Goal: Transaction & Acquisition: Purchase product/service

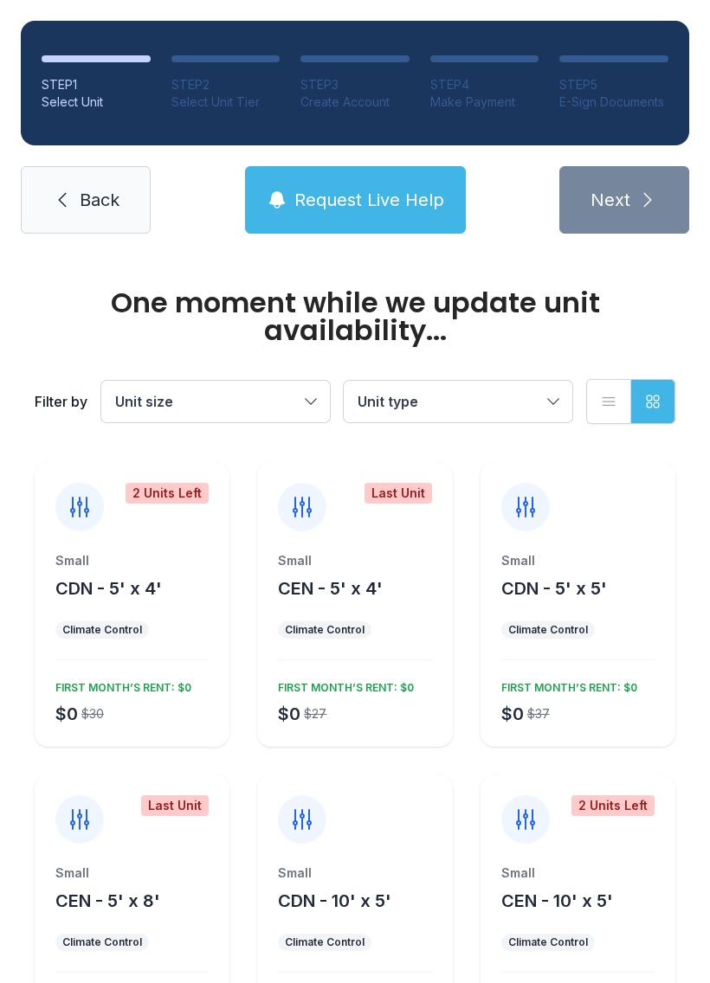
click at [417, 193] on span "Request Live Help" at bounding box center [369, 200] width 150 height 24
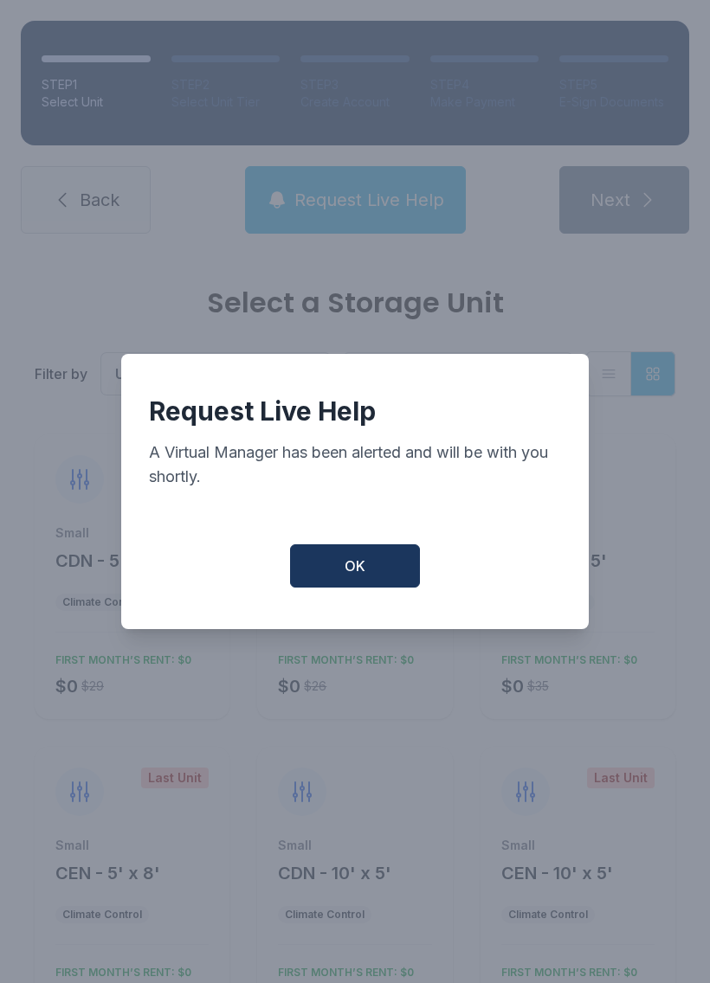
click at [390, 563] on button "OK" at bounding box center [355, 565] width 130 height 43
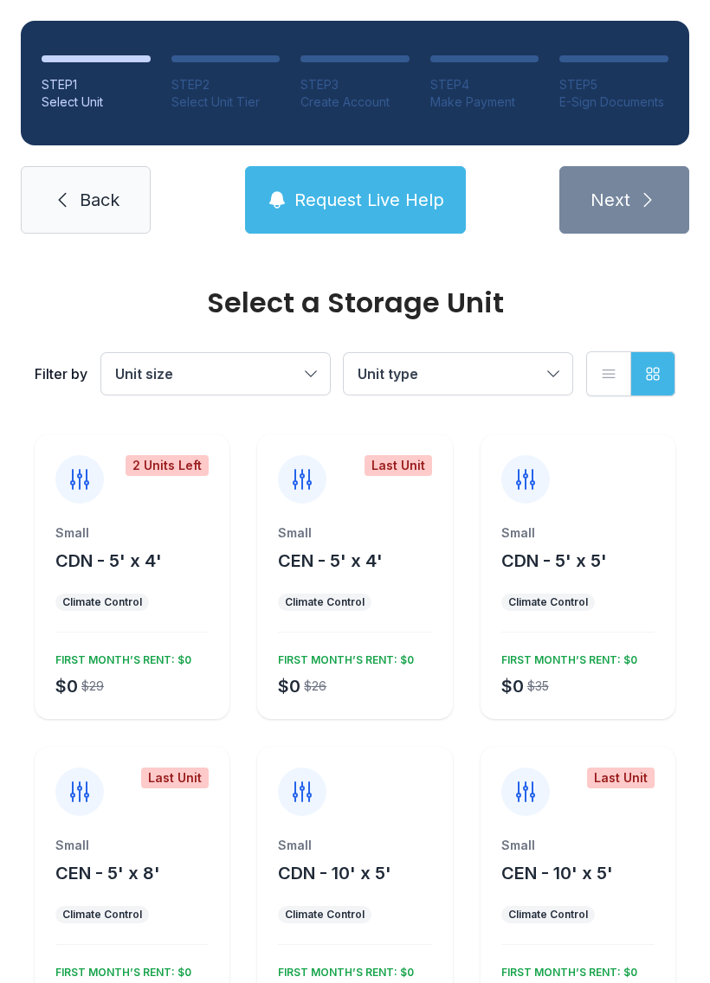
click at [587, 518] on div "Small CDN - 5' x 5' Climate Control $0 $35 FIRST MONTH’S RENT: $0" at bounding box center [577, 576] width 195 height 285
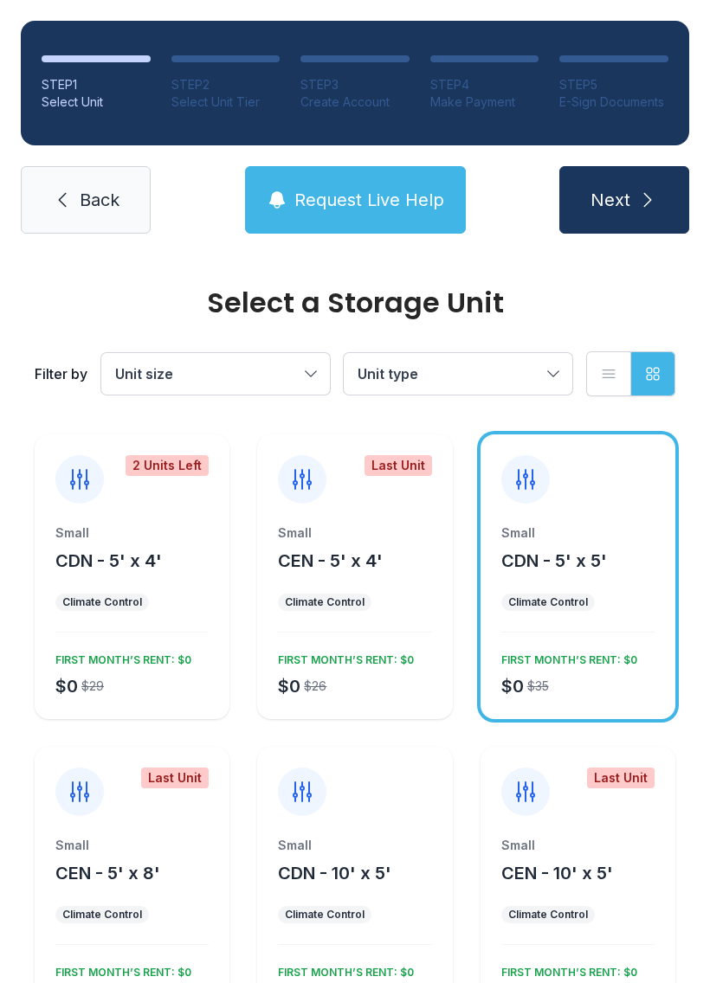
click at [61, 180] on link "Back" at bounding box center [86, 200] width 130 height 68
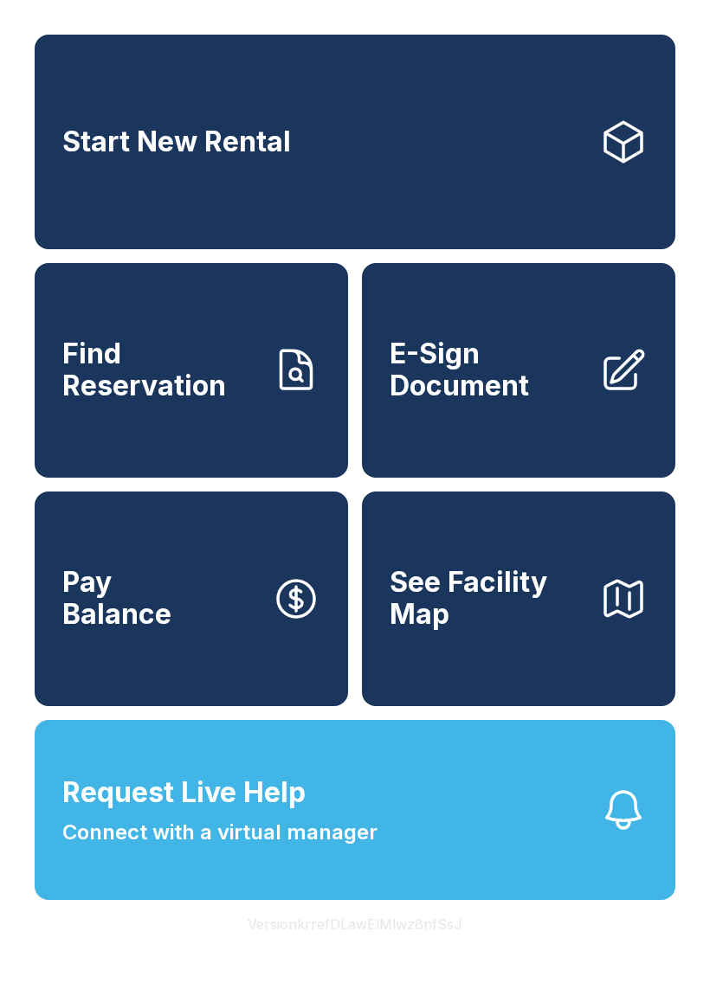
click at [207, 402] on span "Find Reservation" at bounding box center [160, 369] width 196 height 63
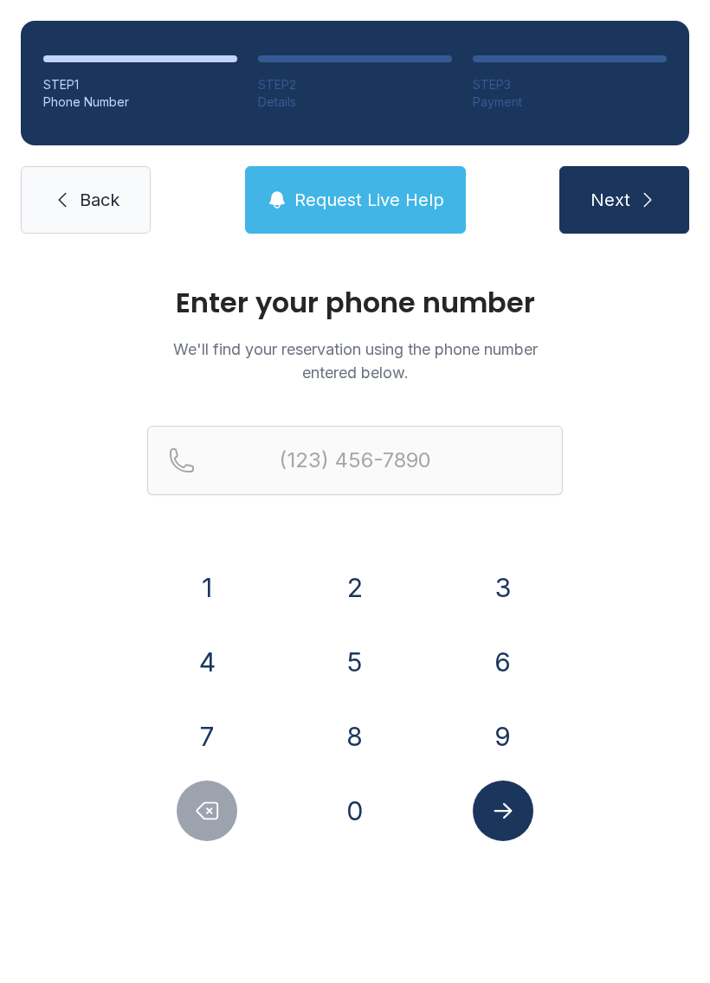
click at [226, 736] on button "7" at bounding box center [207, 736] width 61 height 61
click at [358, 646] on button "5" at bounding box center [355, 662] width 61 height 61
click at [217, 746] on button "7" at bounding box center [207, 736] width 61 height 61
click at [505, 660] on button "6" at bounding box center [503, 662] width 61 height 61
click at [504, 660] on button "6" at bounding box center [503, 662] width 61 height 61
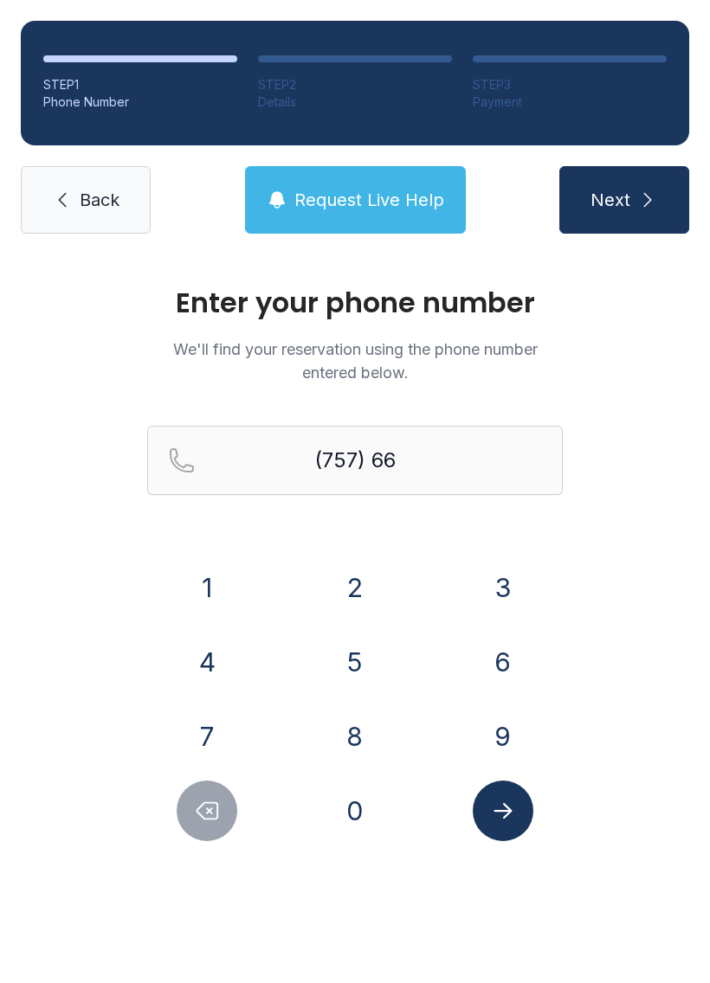
click at [496, 636] on button "6" at bounding box center [503, 662] width 61 height 61
click at [364, 574] on button "2" at bounding box center [355, 587] width 61 height 61
click at [216, 570] on button "1" at bounding box center [207, 587] width 61 height 61
click at [350, 558] on button "2" at bounding box center [355, 587] width 61 height 61
click at [504, 724] on button "9" at bounding box center [503, 736] width 61 height 61
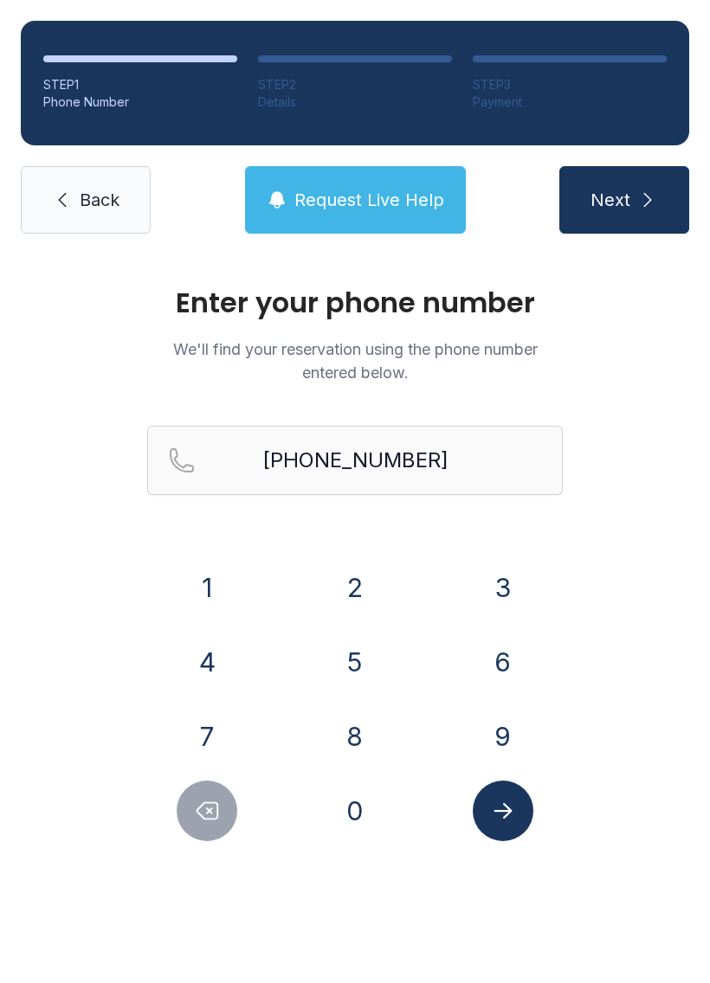
click at [511, 806] on icon "Submit lookup form" at bounding box center [503, 811] width 26 height 26
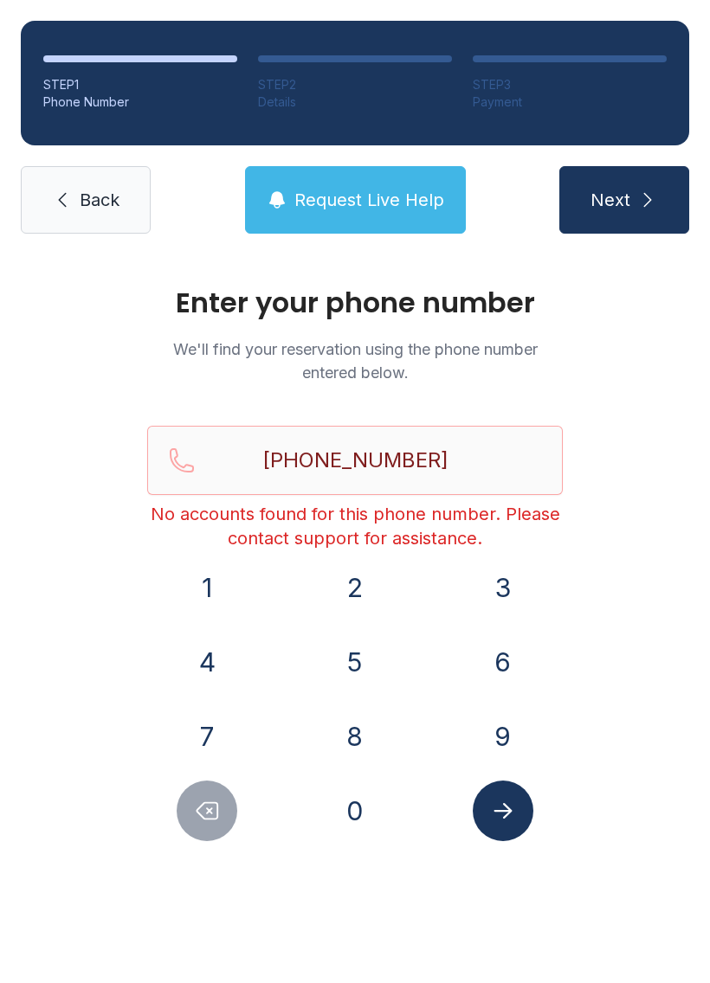
click at [415, 186] on button "Request Live Help" at bounding box center [355, 200] width 221 height 68
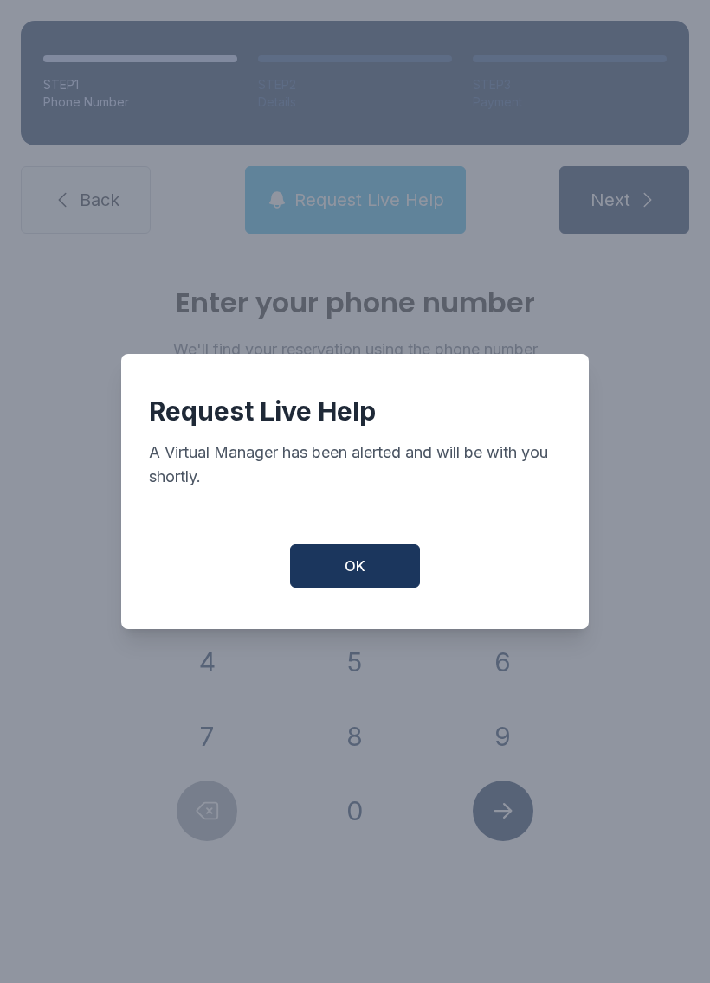
click at [376, 562] on button "OK" at bounding box center [355, 565] width 130 height 43
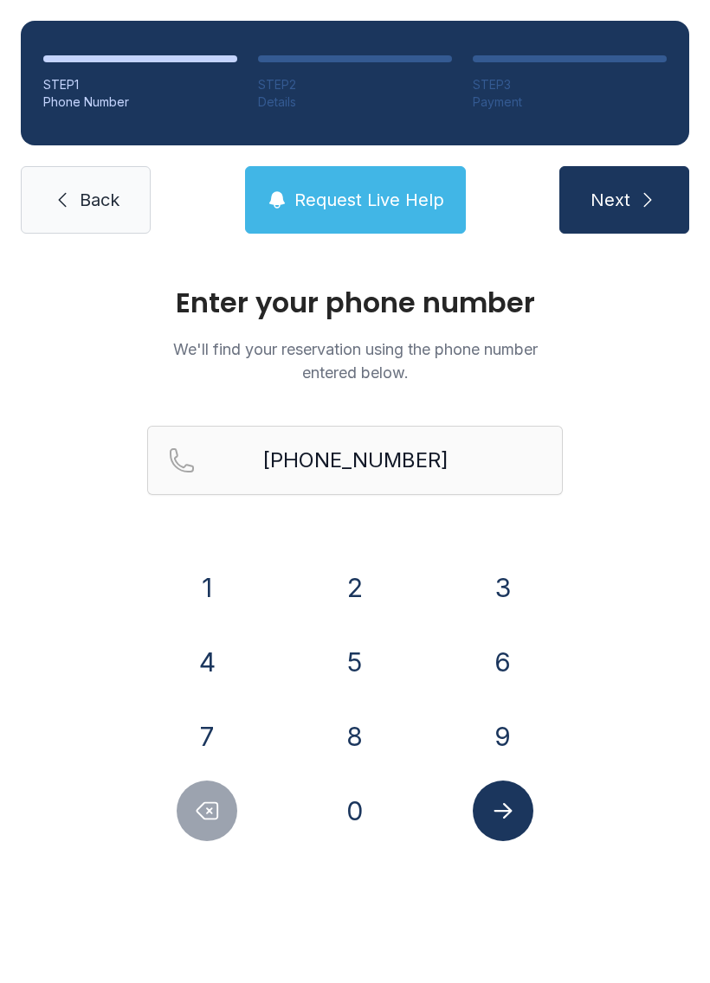
click at [186, 804] on button "Delete number" at bounding box center [207, 811] width 61 height 61
click at [190, 808] on button "Delete number" at bounding box center [207, 811] width 61 height 61
click at [189, 807] on button "Delete number" at bounding box center [207, 811] width 61 height 61
click at [497, 717] on button "9" at bounding box center [503, 736] width 61 height 61
click at [179, 577] on button "1" at bounding box center [207, 587] width 61 height 61
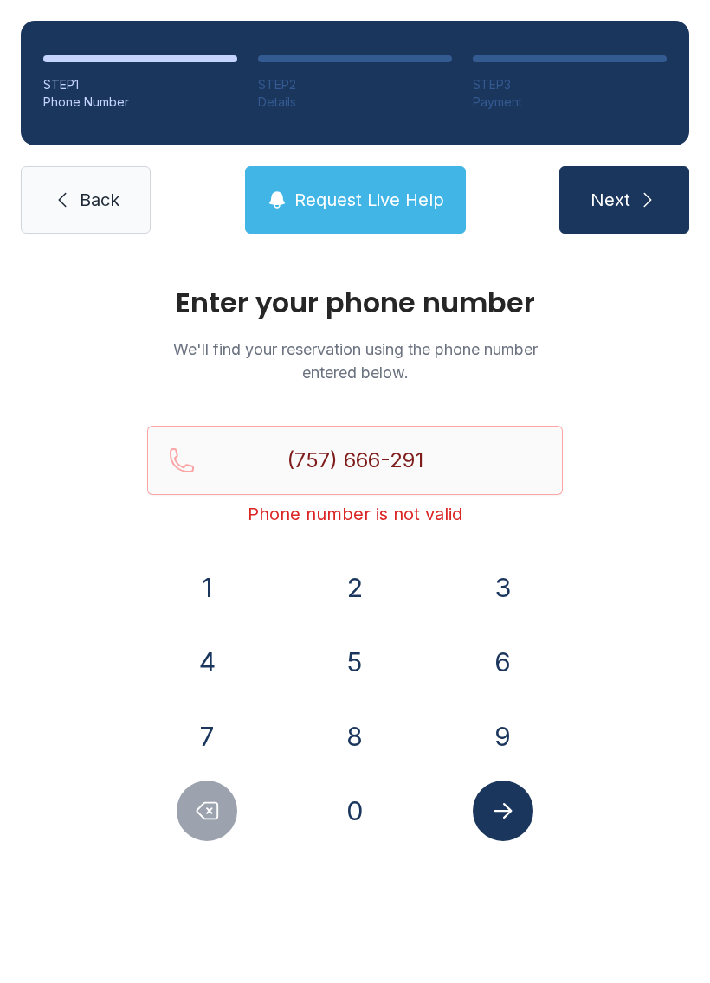
click at [505, 721] on button "9" at bounding box center [503, 736] width 61 height 61
type input "[PHONE_NUMBER]"
click at [498, 808] on icon "Submit lookup form" at bounding box center [503, 811] width 26 height 26
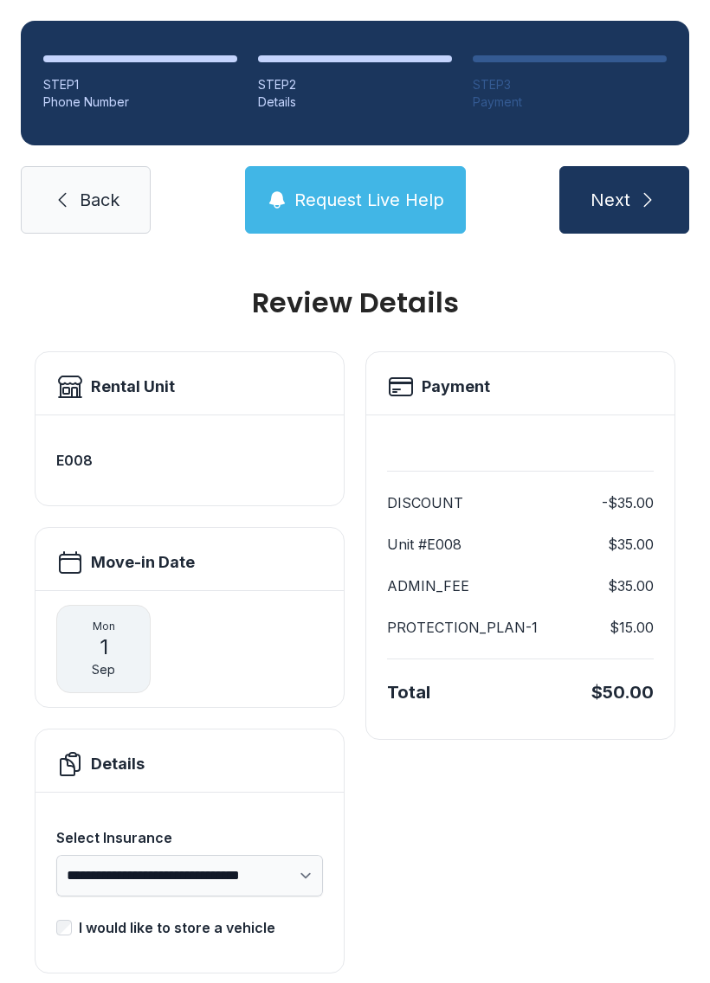
click at [616, 194] on span "Next" at bounding box center [610, 200] width 40 height 24
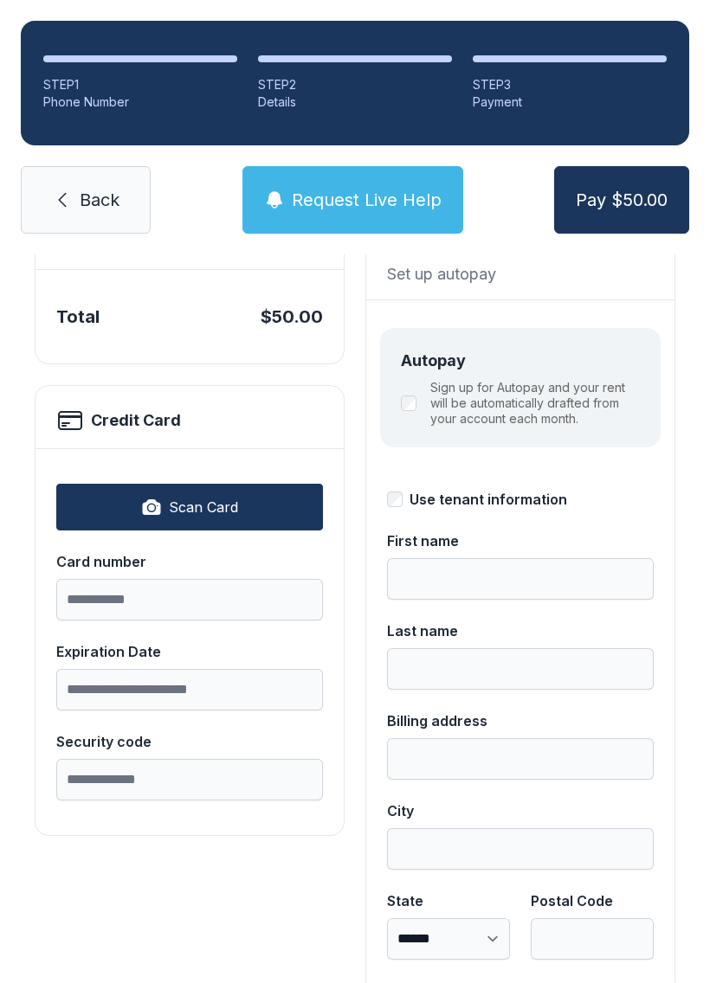
scroll to position [163, 0]
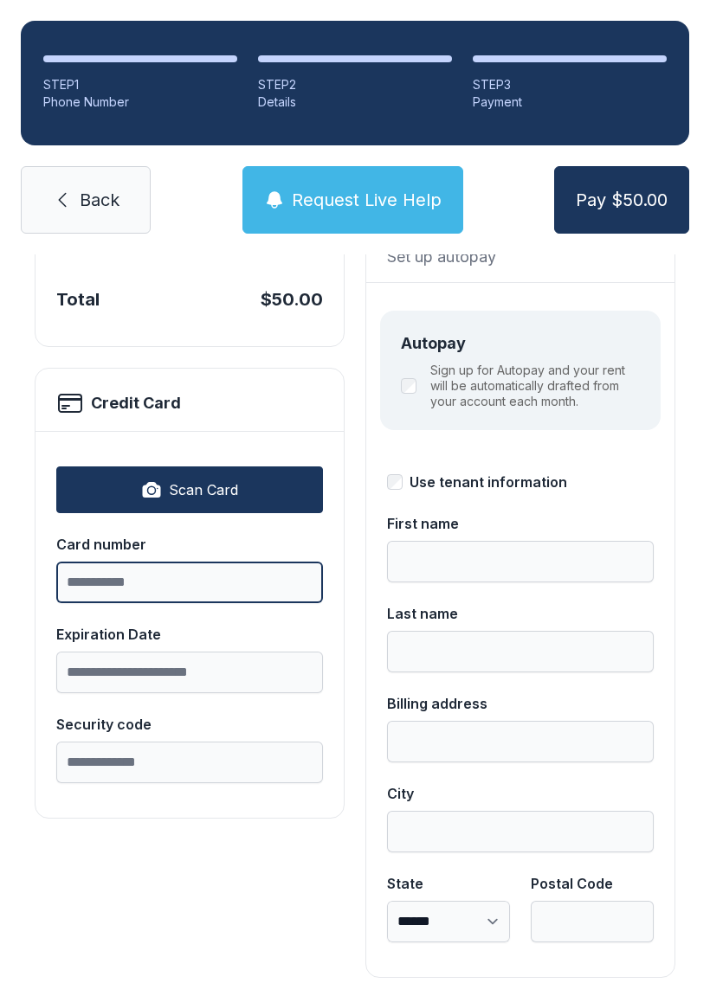
click at [158, 587] on input "Card number" at bounding box center [189, 583] width 267 height 42
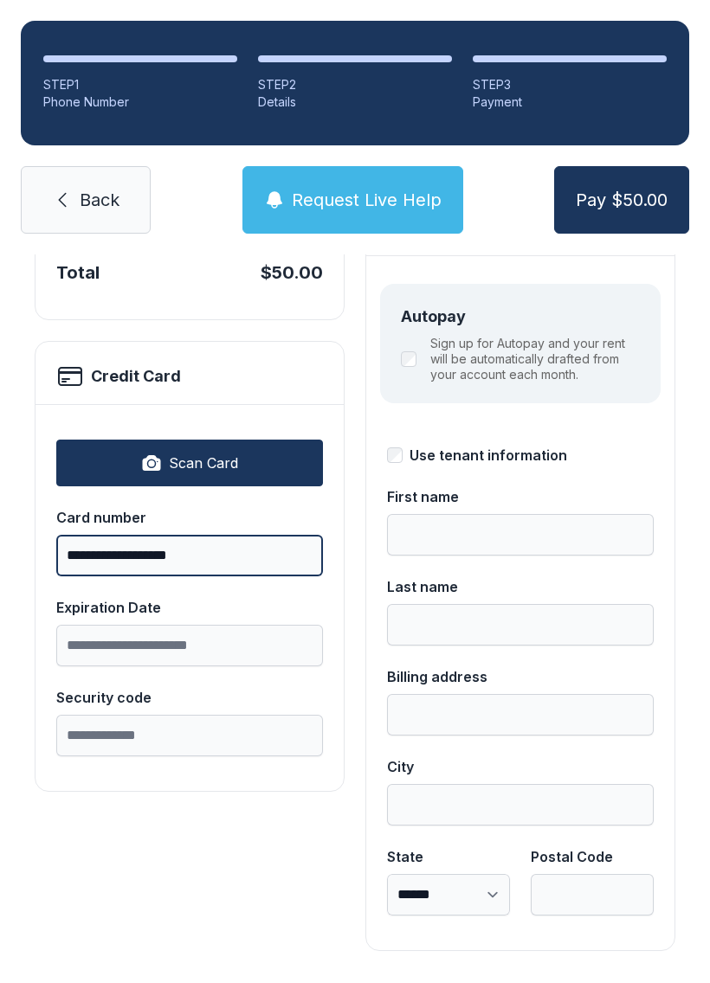
scroll to position [189, 0]
type input "**********"
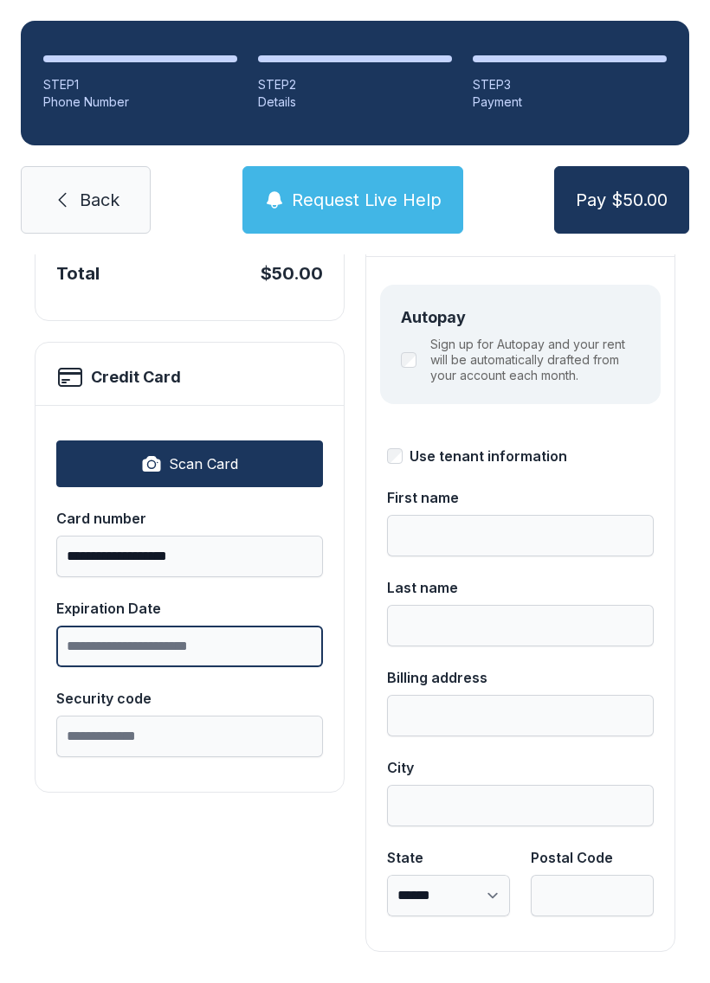
click at [167, 650] on input "Expiration Date" at bounding box center [189, 647] width 267 height 42
type input "*****"
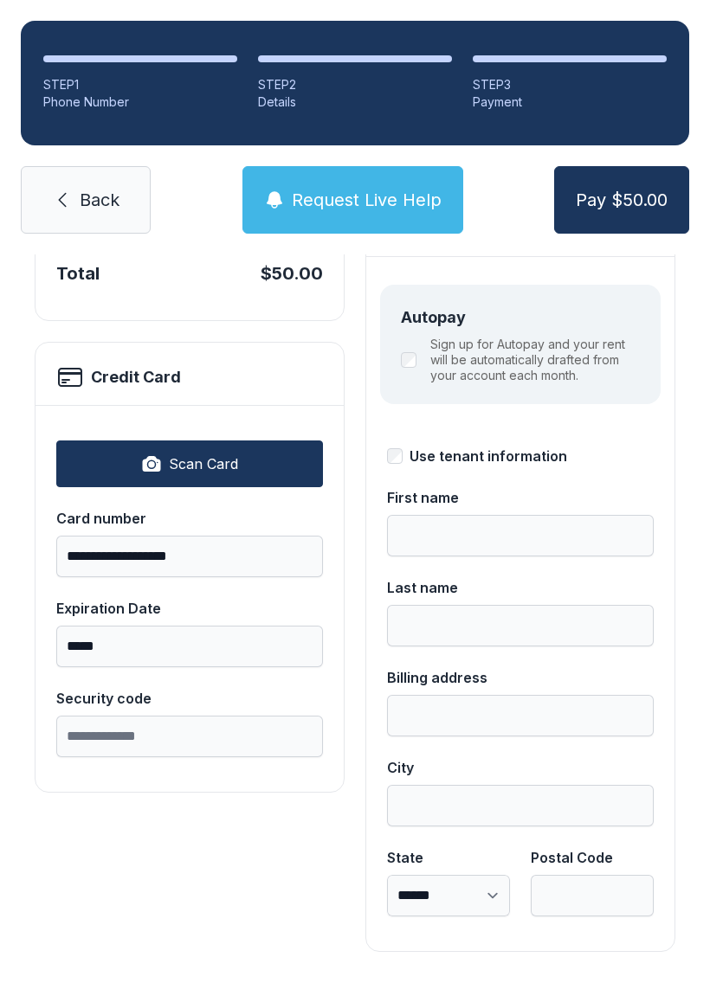
click at [162, 700] on div "Security code" at bounding box center [189, 698] width 267 height 21
click at [162, 716] on input "Security code" at bounding box center [189, 737] width 267 height 42
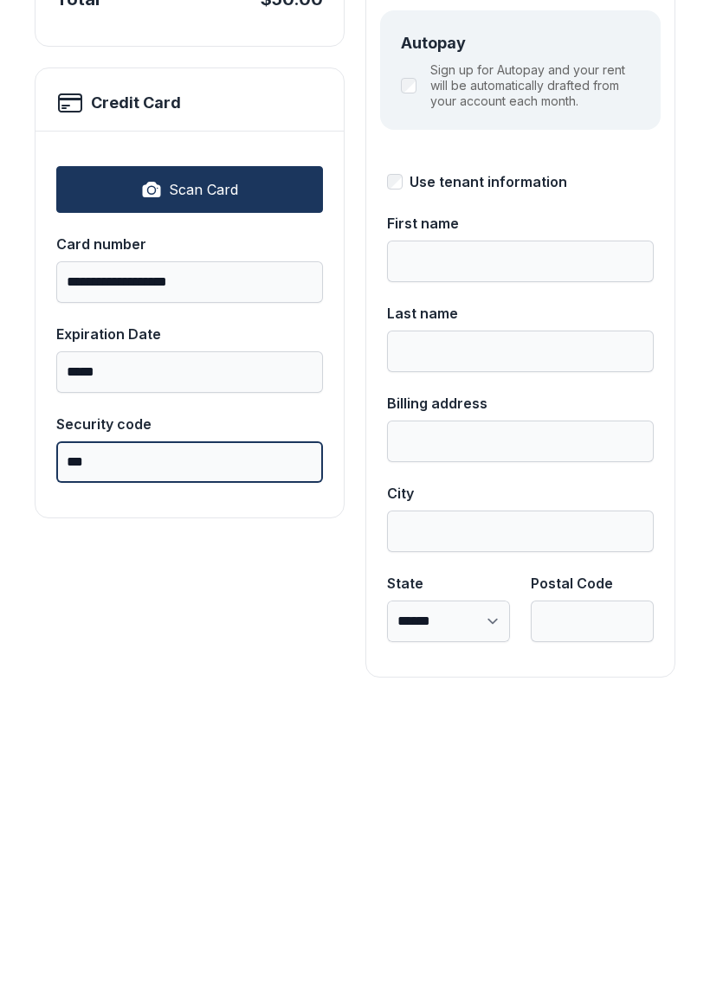
type input "***"
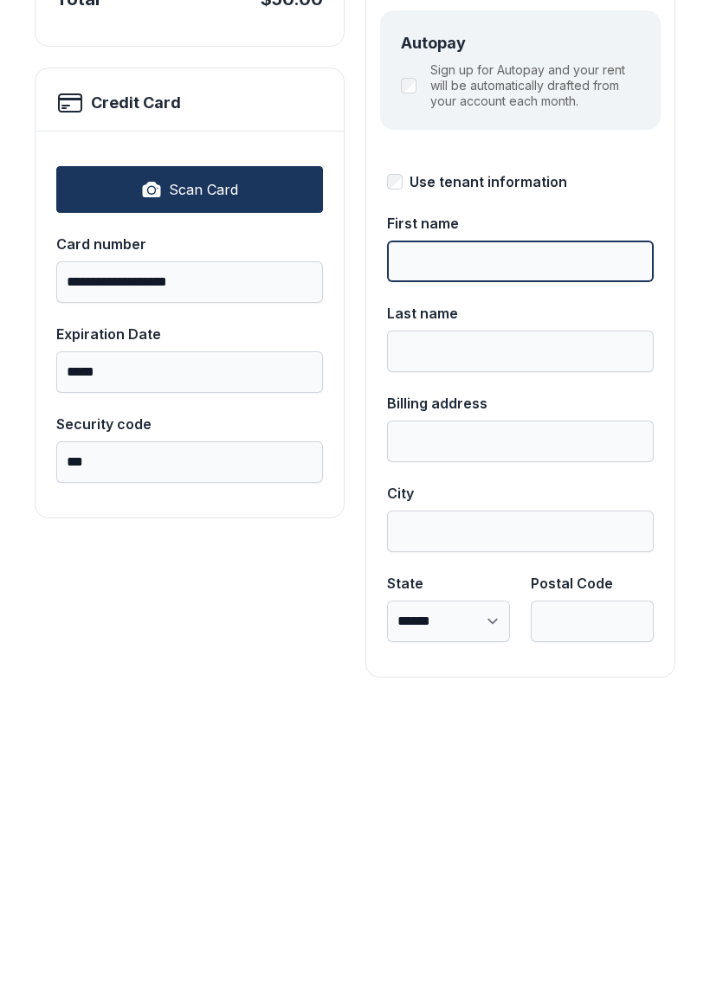
click at [547, 515] on input "First name" at bounding box center [520, 536] width 267 height 42
type input "*"
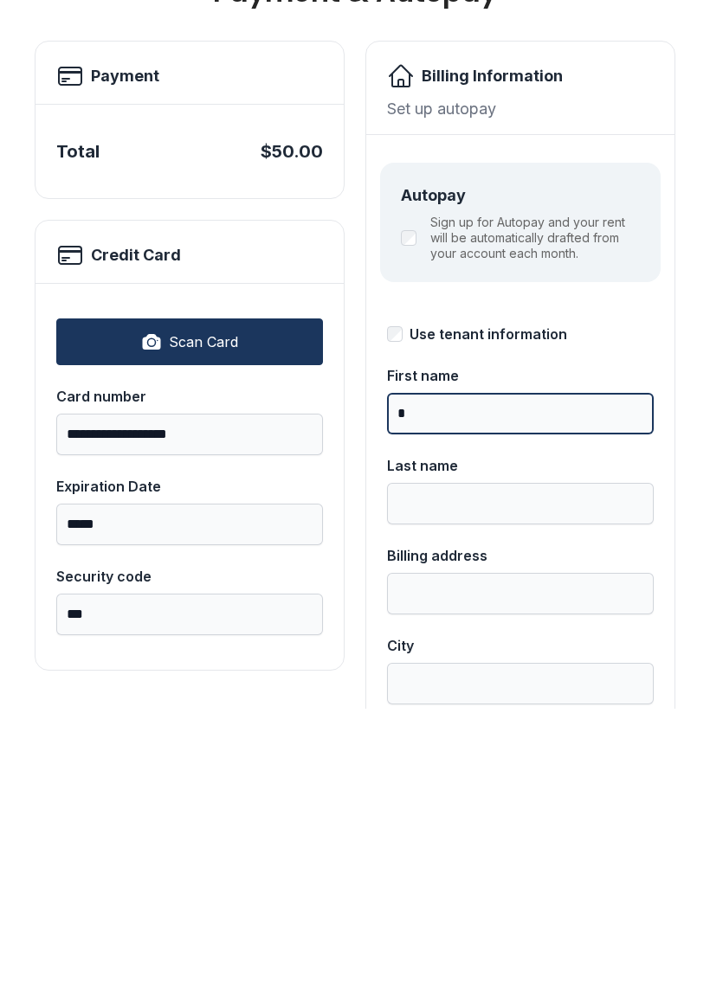
scroll to position [35, 0]
click at [409, 668] on input "*" at bounding box center [520, 689] width 267 height 42
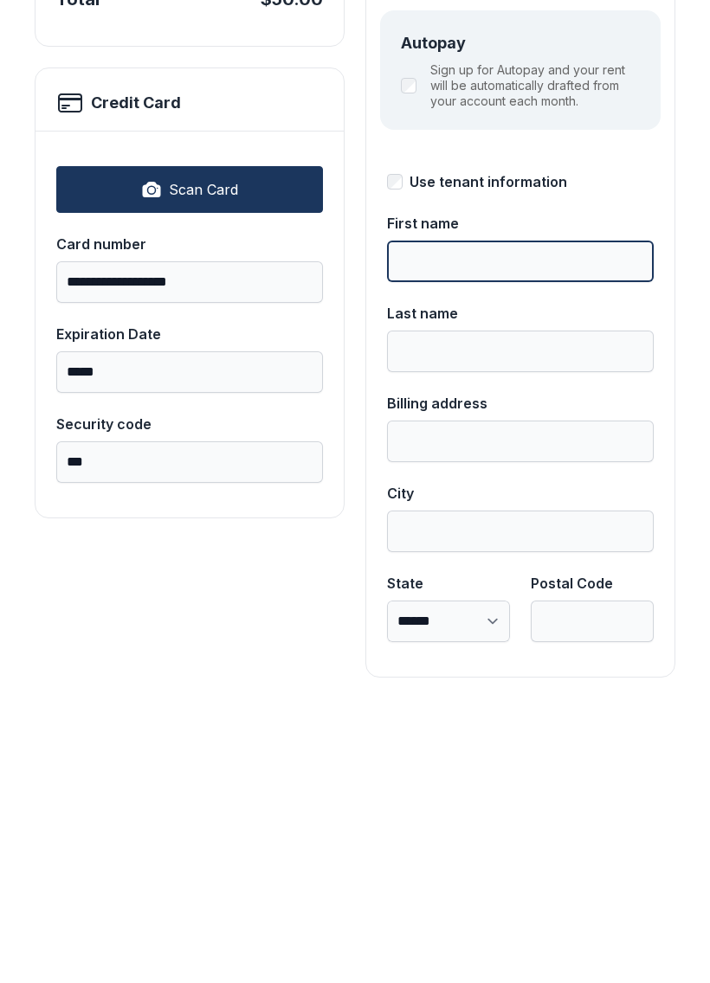
scroll to position [189, 0]
click at [620, 166] on button "Pay $50.00" at bounding box center [621, 200] width 135 height 68
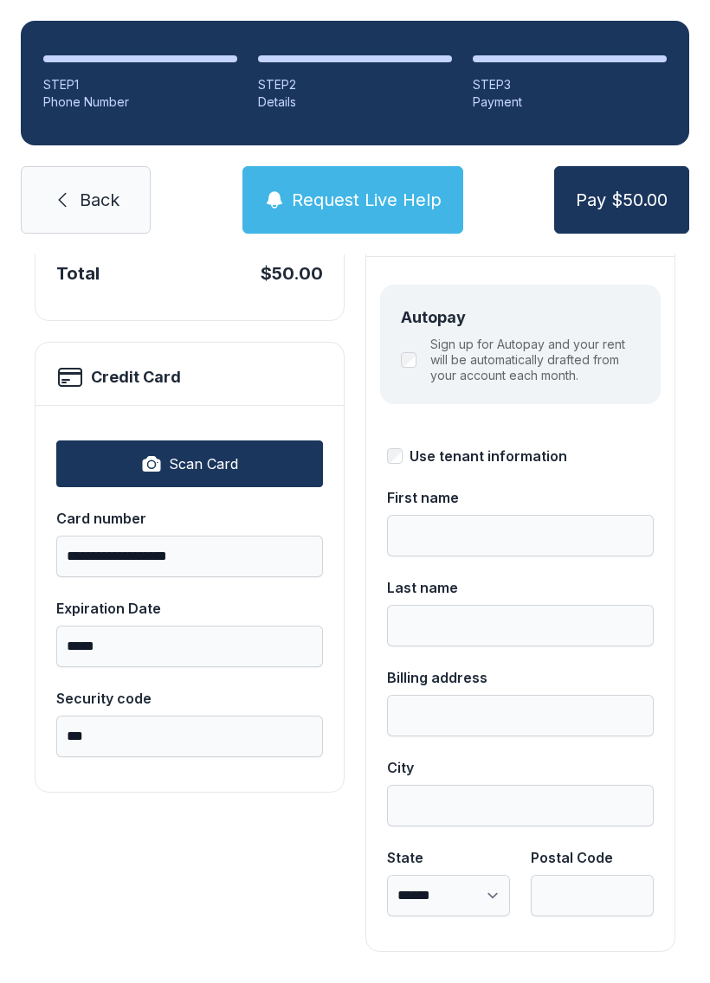
click at [653, 188] on span "Pay $50.00" at bounding box center [621, 200] width 92 height 24
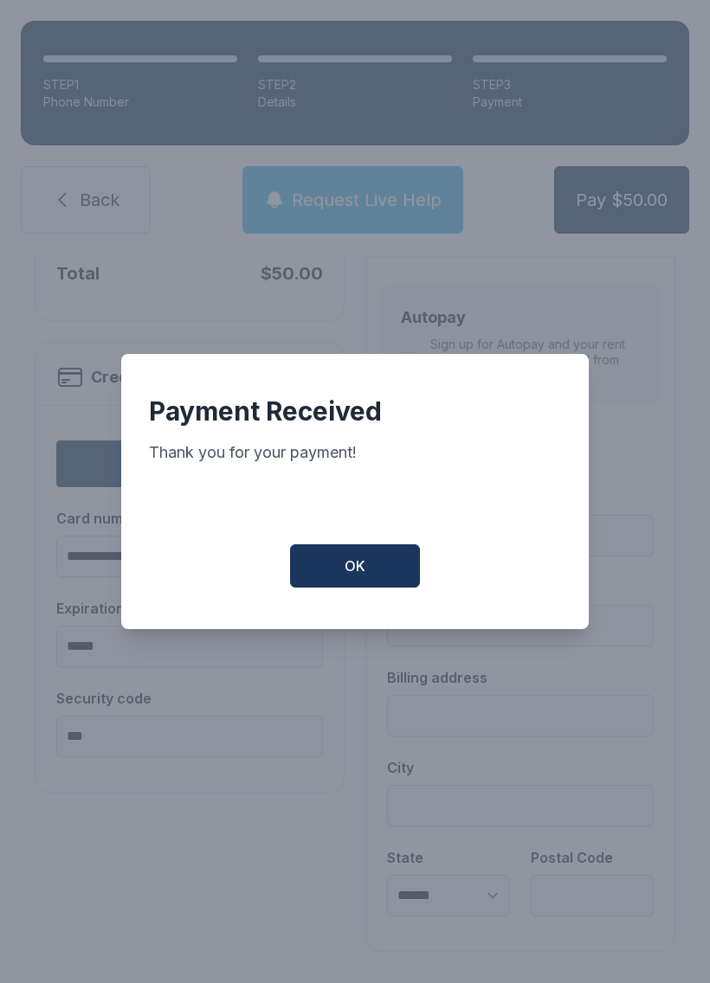
click at [344, 573] on span "OK" at bounding box center [354, 566] width 21 height 21
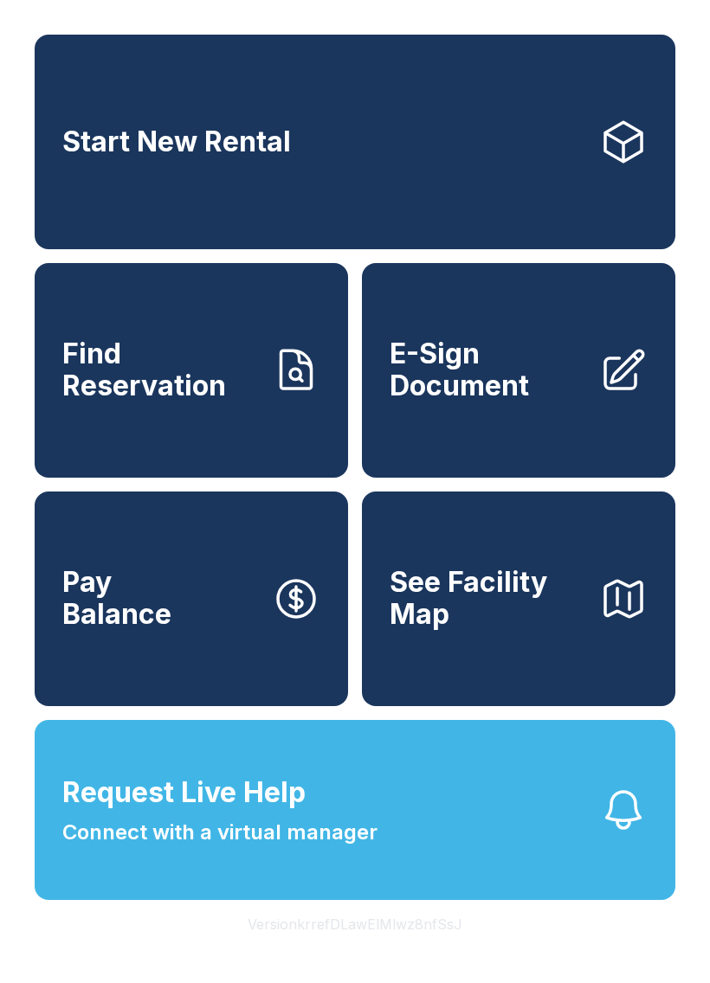
click at [453, 875] on button "Request Live Help Connect with a virtual manager" at bounding box center [355, 810] width 640 height 180
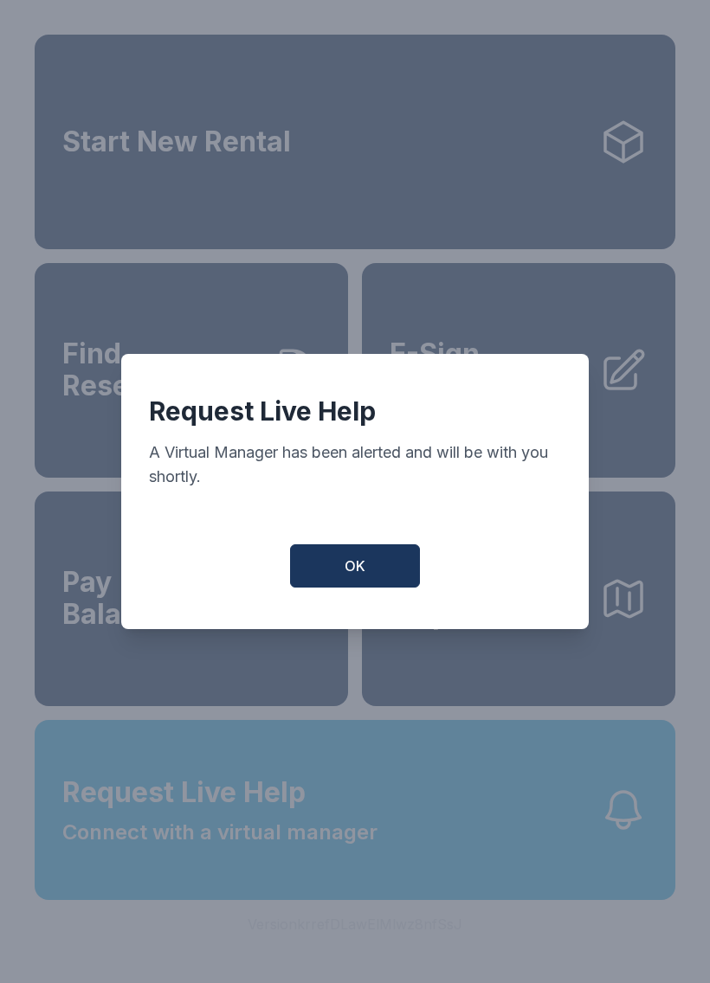
click at [355, 588] on button "OK" at bounding box center [355, 565] width 130 height 43
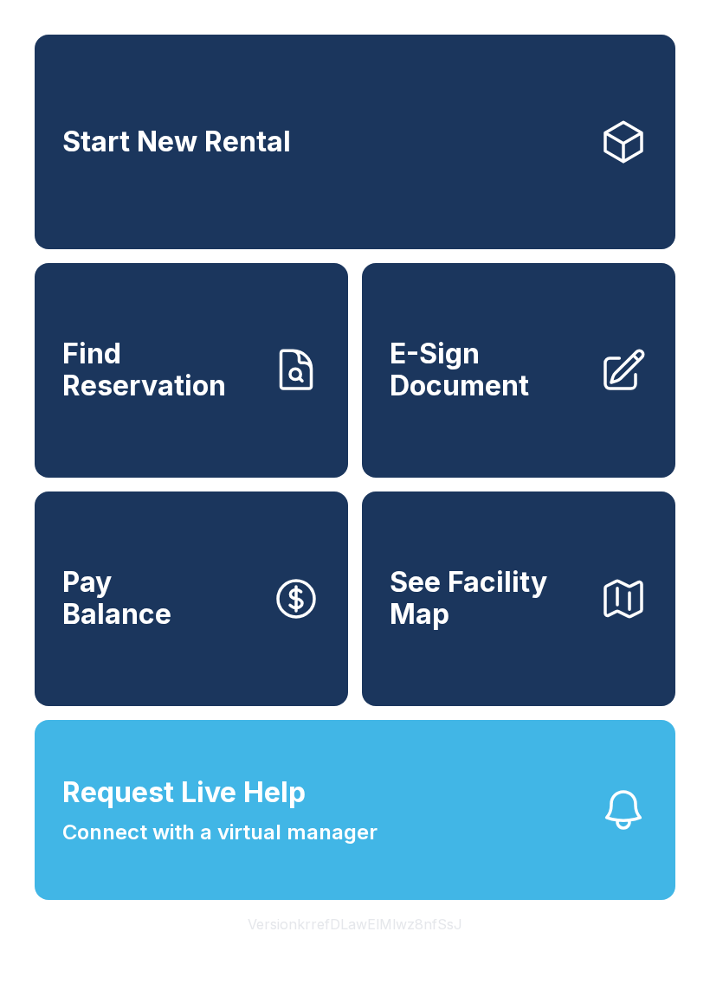
click at [605, 834] on icon "button" at bounding box center [623, 810] width 48 height 48
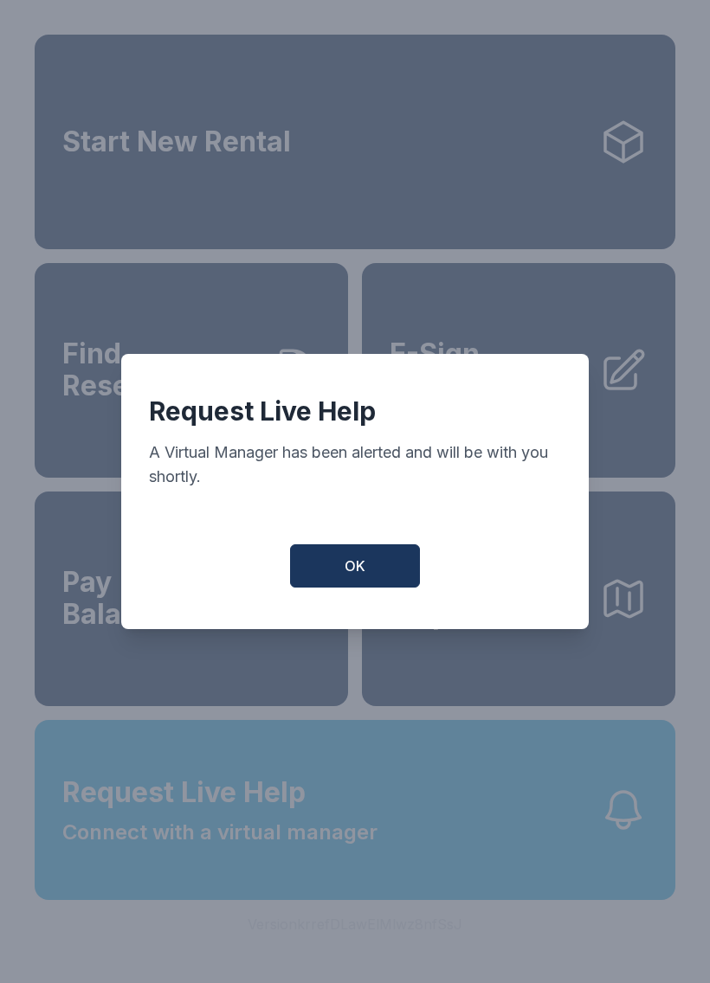
click at [383, 544] on div "Request Live Help A Virtual Manager has been alerted and will be with you short…" at bounding box center [354, 491] width 467 height 275
click at [363, 576] on span "OK" at bounding box center [354, 566] width 21 height 21
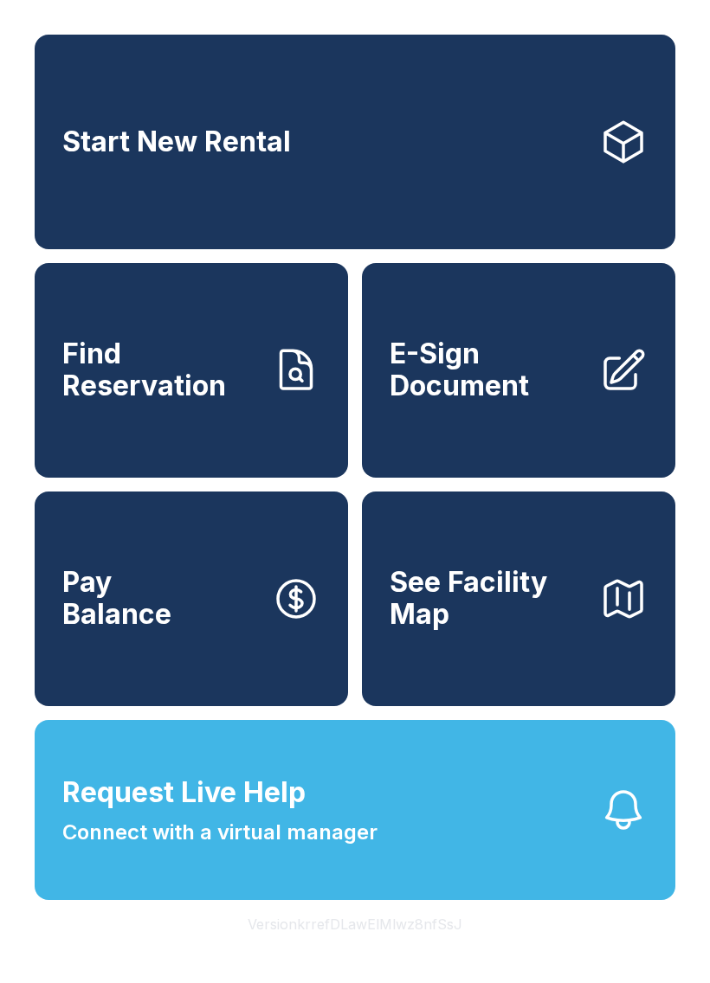
click at [325, 900] on button "Request Live Help Connect with a virtual manager" at bounding box center [355, 810] width 640 height 180
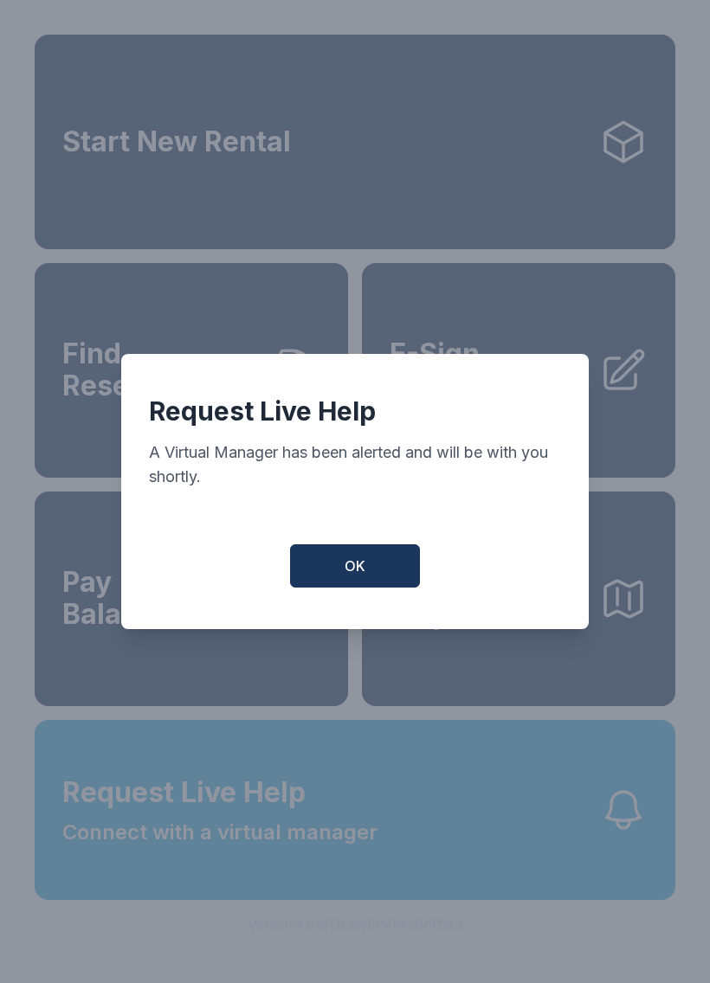
click at [332, 554] on button "OK" at bounding box center [355, 565] width 130 height 43
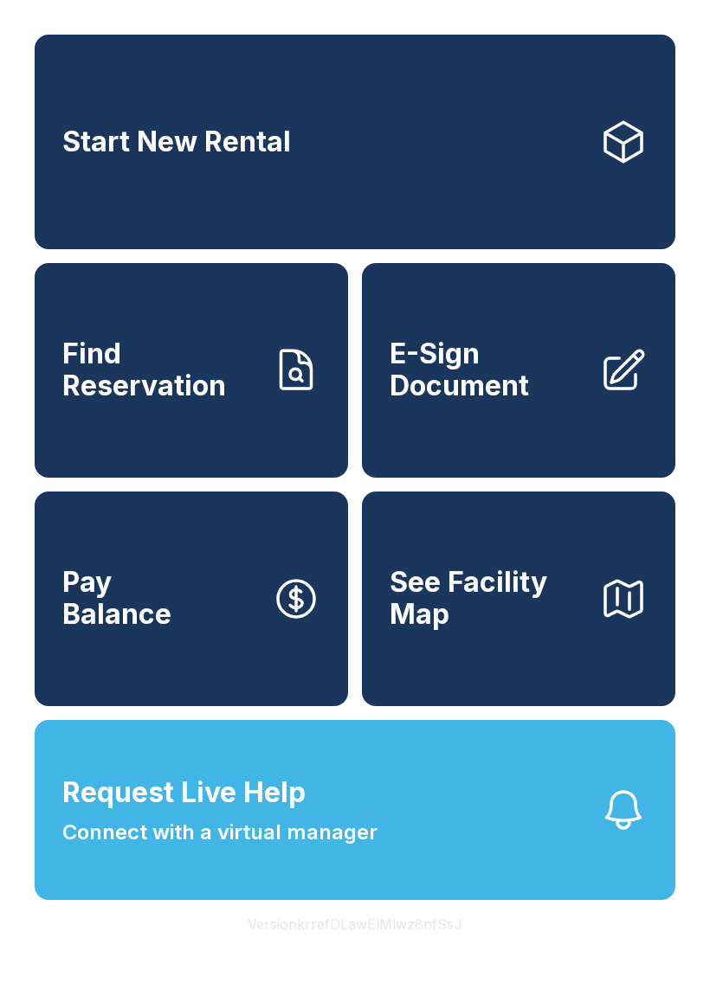
click at [331, 554] on button "OK" at bounding box center [355, 563] width 124 height 42
click at [363, 578] on button "See Facility Map" at bounding box center [518, 599] width 313 height 215
click at [442, 877] on button "Request Live Help Connect with a virtual manager" at bounding box center [355, 810] width 640 height 180
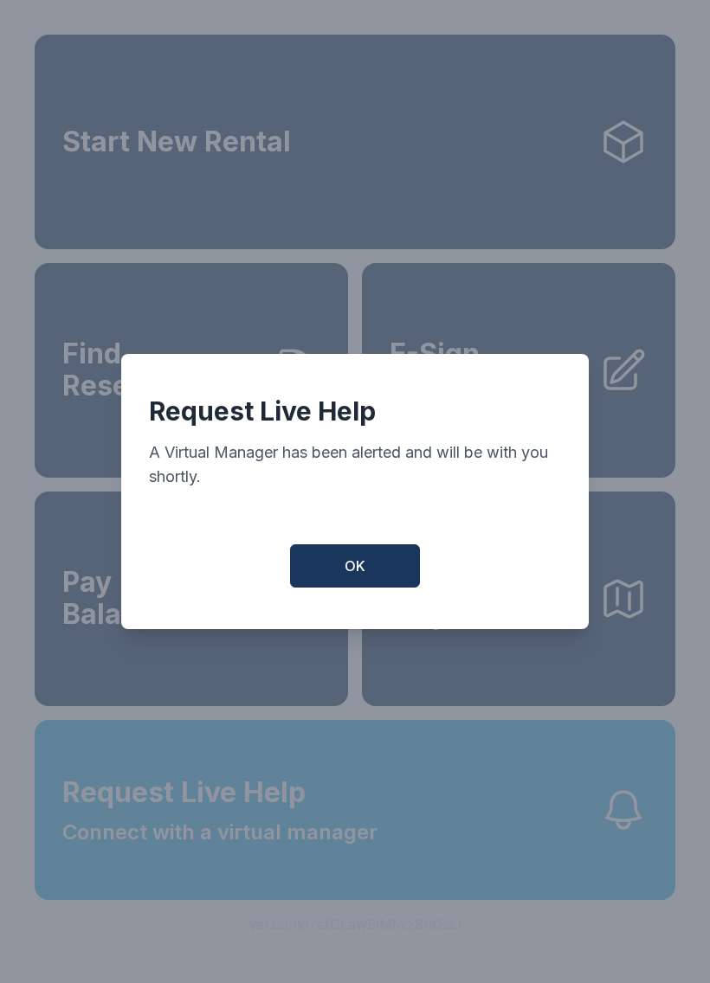
click at [389, 575] on button "OK" at bounding box center [355, 565] width 130 height 43
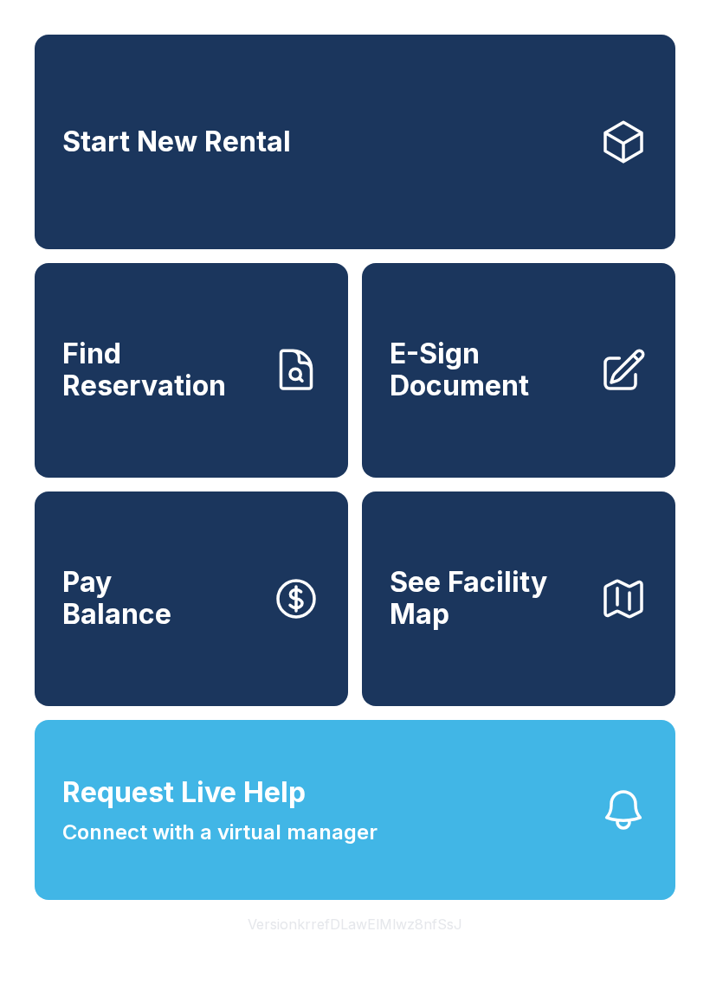
click at [432, 879] on button "Request Live Help Connect with a virtual manager" at bounding box center [355, 810] width 640 height 180
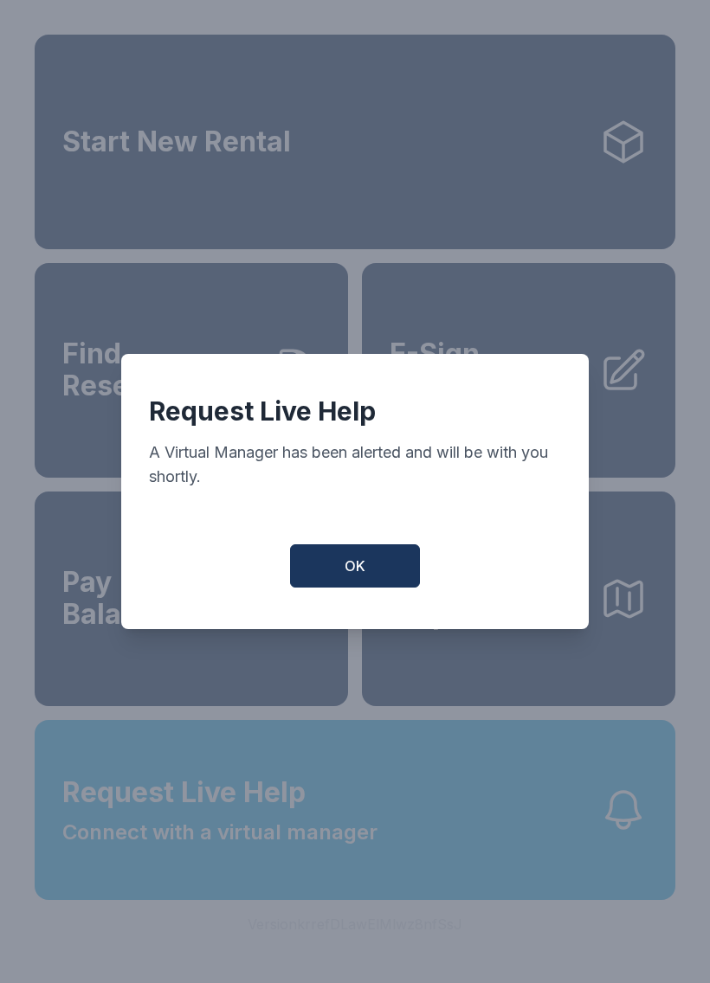
click at [355, 576] on span "OK" at bounding box center [354, 566] width 21 height 21
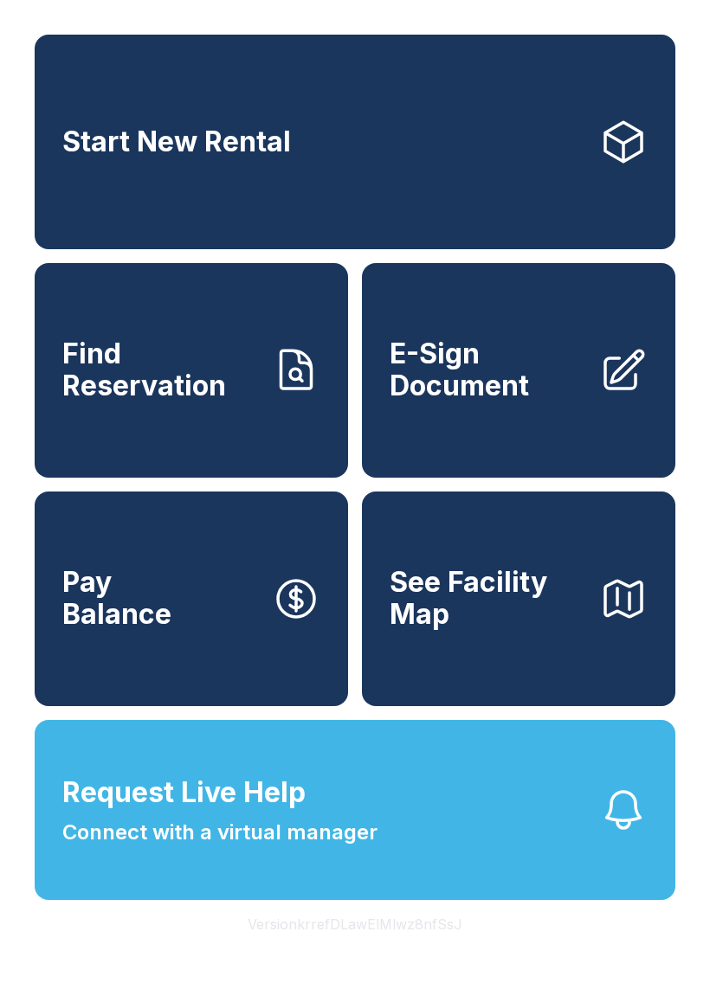
click at [523, 867] on button "Request Live Help Connect with a virtual manager" at bounding box center [355, 810] width 640 height 180
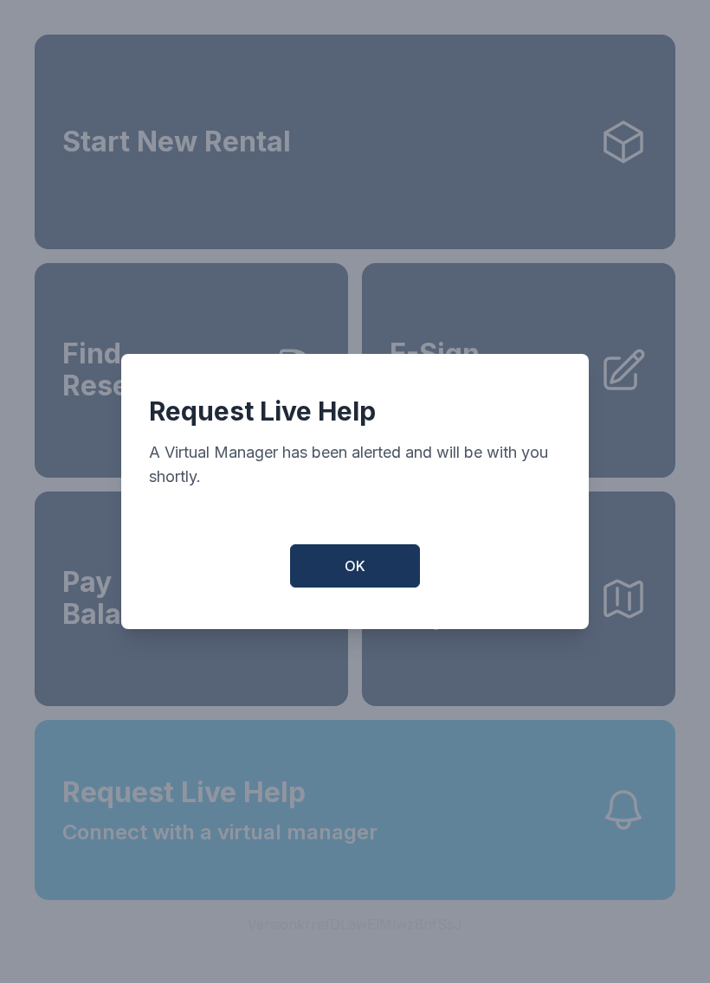
click at [358, 575] on span "OK" at bounding box center [354, 566] width 21 height 21
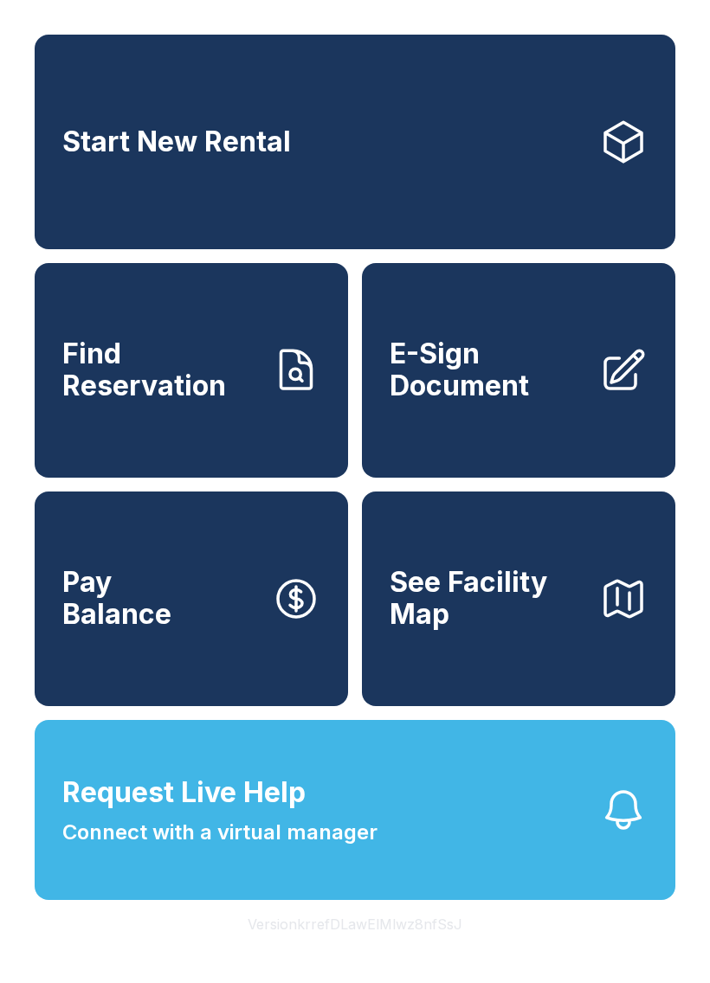
click at [651, 858] on button "Request Live Help Connect with a virtual manager" at bounding box center [355, 810] width 640 height 180
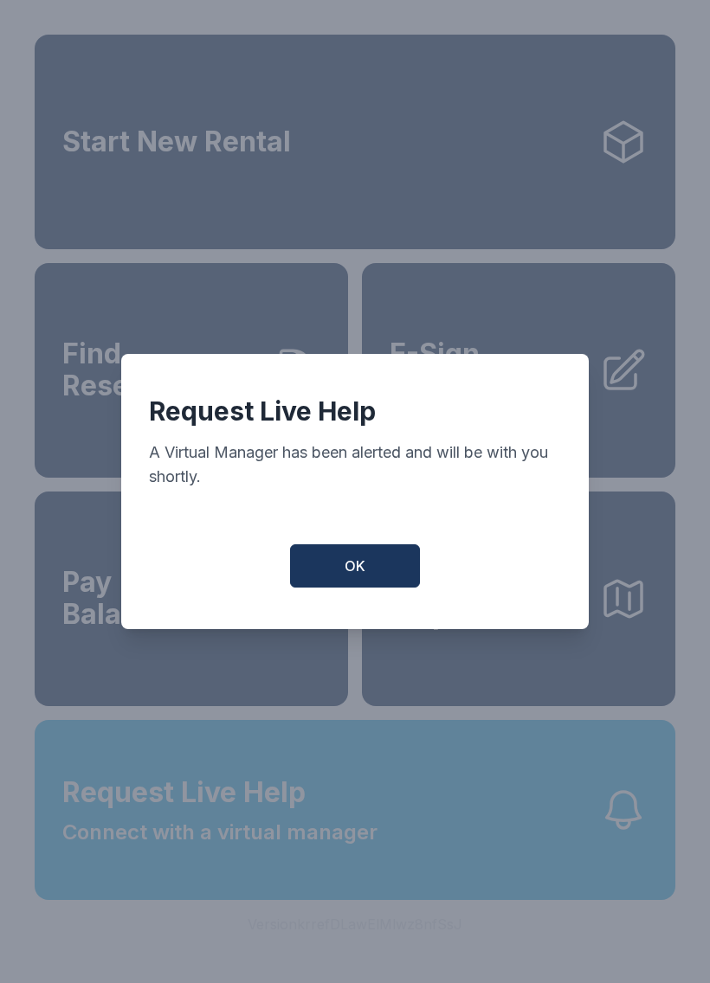
click at [325, 569] on button "OK" at bounding box center [355, 565] width 130 height 43
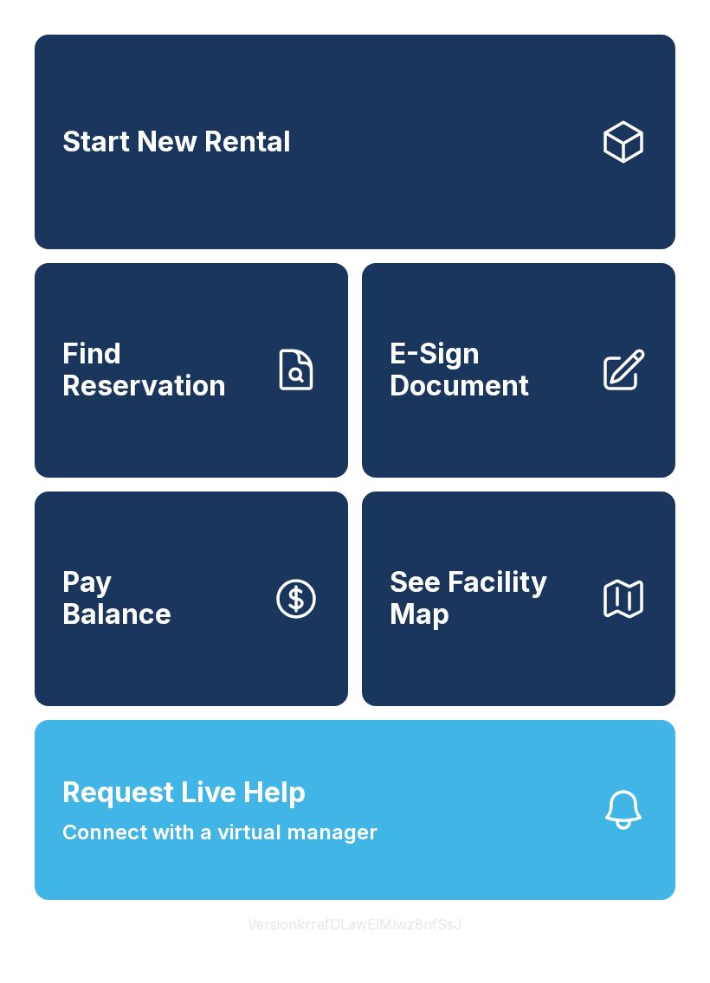
click at [215, 848] on span "Connect with a virtual manager" at bounding box center [219, 832] width 315 height 31
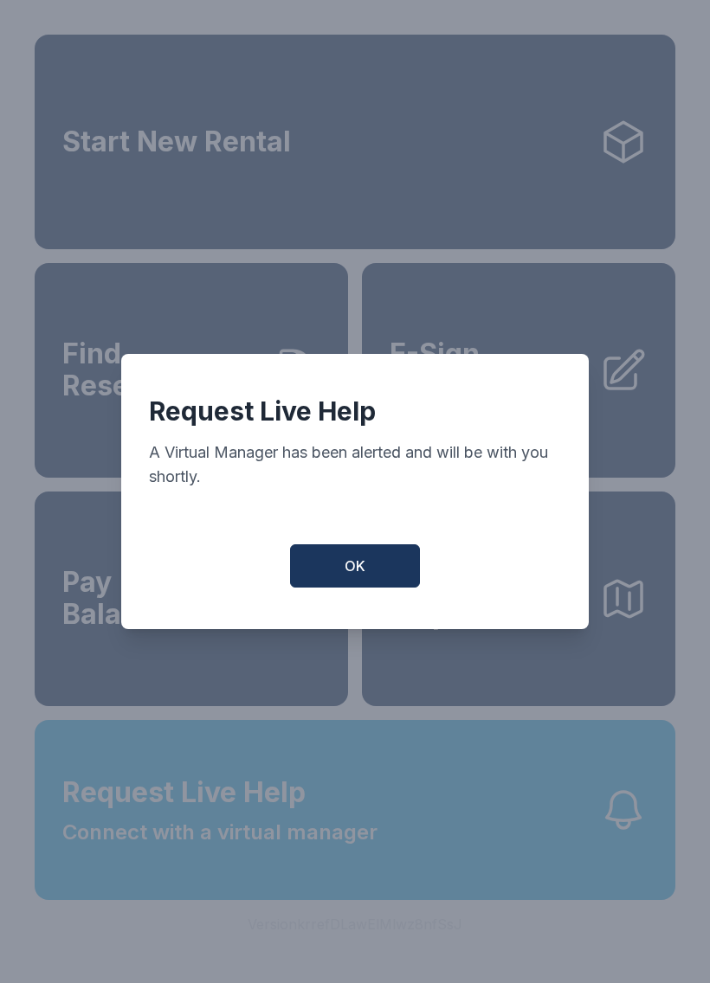
click at [346, 588] on button "OK" at bounding box center [355, 565] width 130 height 43
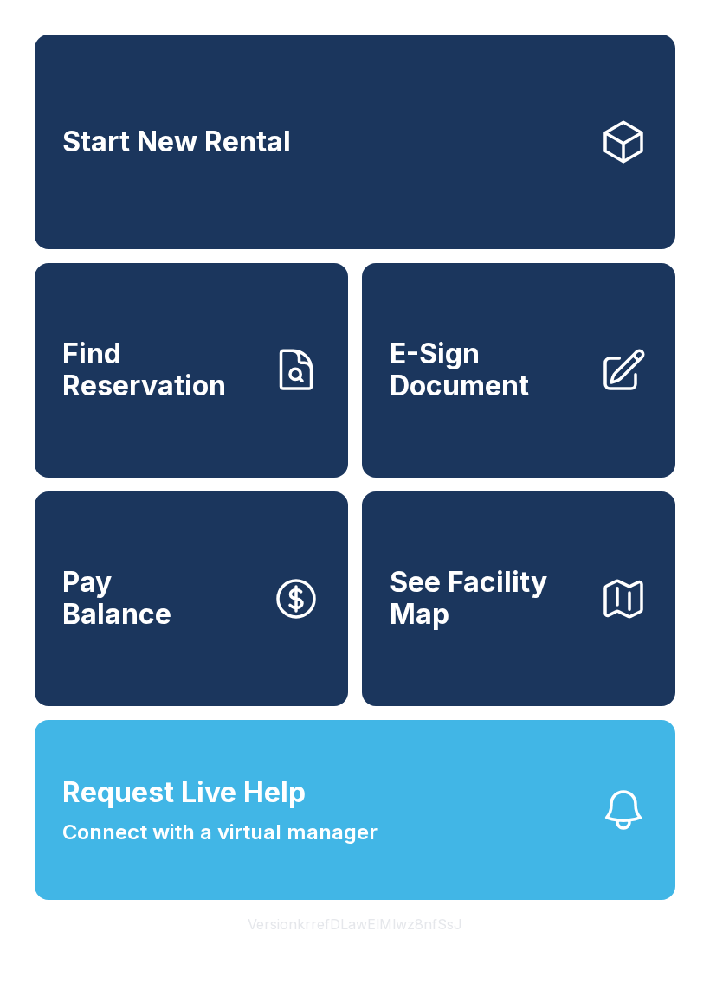
click at [10, 29] on div "Start New Rental Find Reservation E-Sign Document Pay Balance See Facility Map …" at bounding box center [355, 491] width 710 height 983
click at [475, 948] on button "Version krrefDLawElMlwz8nfSsJ" at bounding box center [355, 924] width 242 height 48
click at [359, 948] on button "Version krrefDLawElMlwz8nfSsJ" at bounding box center [355, 924] width 242 height 48
click at [474, 619] on span "See Facility Map" at bounding box center [487, 598] width 196 height 63
click at [203, 376] on span "Find Reservation" at bounding box center [160, 369] width 196 height 63
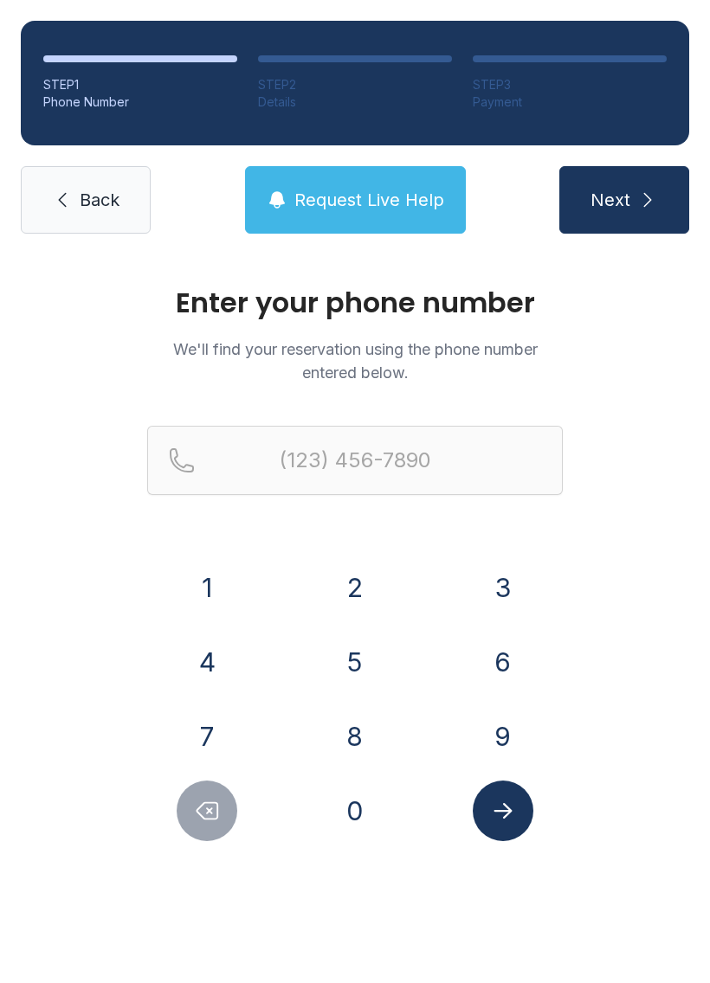
click at [214, 721] on button "7" at bounding box center [207, 736] width 61 height 61
click at [368, 640] on button "5" at bounding box center [355, 662] width 61 height 61
click at [214, 728] on button "7" at bounding box center [207, 736] width 61 height 61
click at [515, 643] on button "6" at bounding box center [503, 662] width 61 height 61
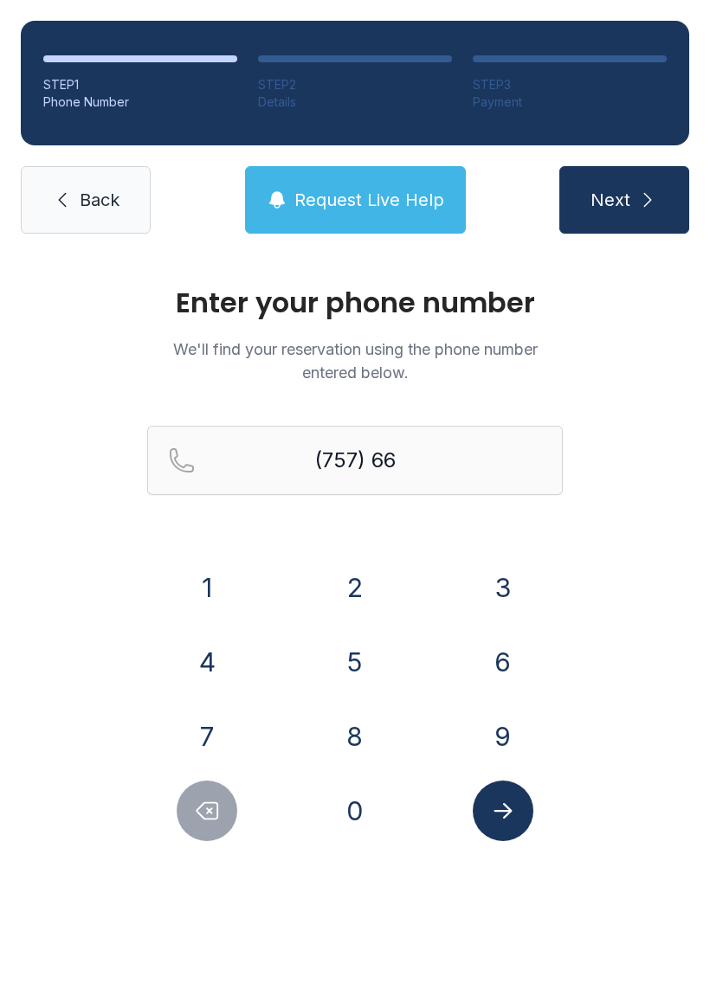
click at [524, 640] on button "6" at bounding box center [503, 662] width 61 height 61
click at [350, 563] on button "2" at bounding box center [355, 587] width 61 height 61
click at [511, 730] on button "9" at bounding box center [503, 736] width 61 height 61
click at [208, 570] on button "1" at bounding box center [207, 587] width 61 height 61
click at [502, 740] on button "9" at bounding box center [503, 736] width 61 height 61
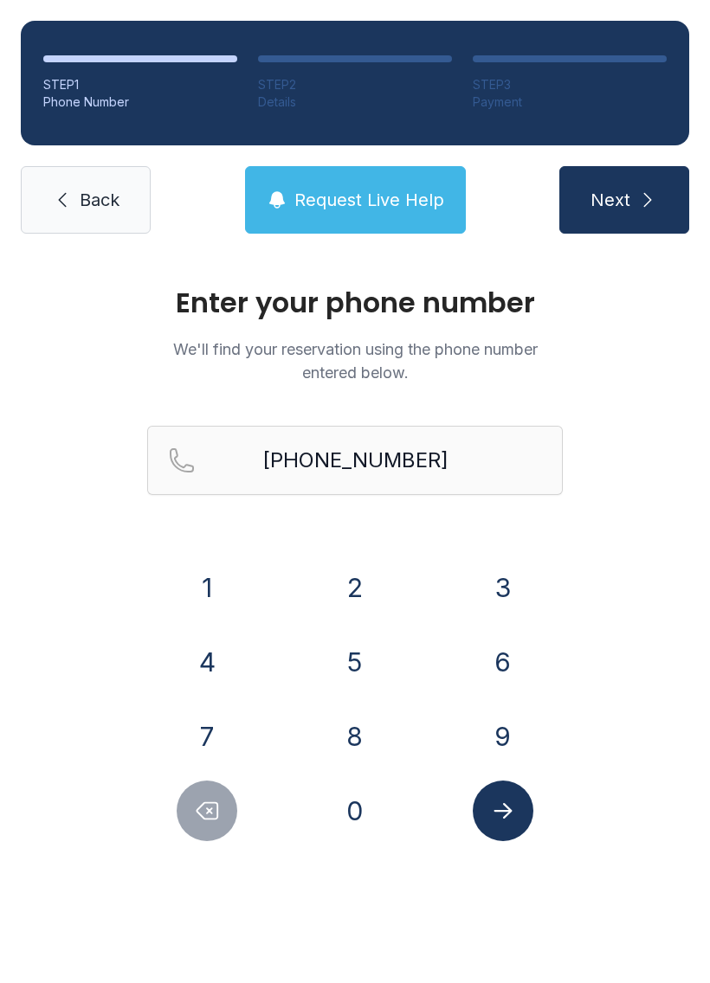
click at [524, 813] on button "Submit lookup form" at bounding box center [503, 811] width 61 height 61
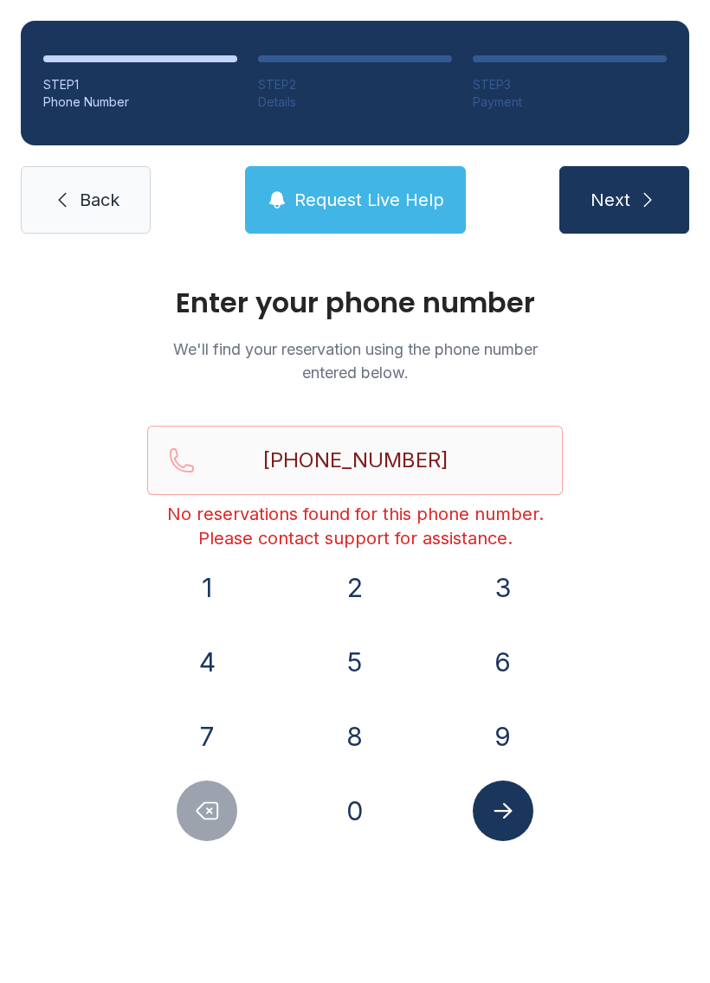
click at [212, 800] on icon "Delete number" at bounding box center [207, 811] width 26 height 26
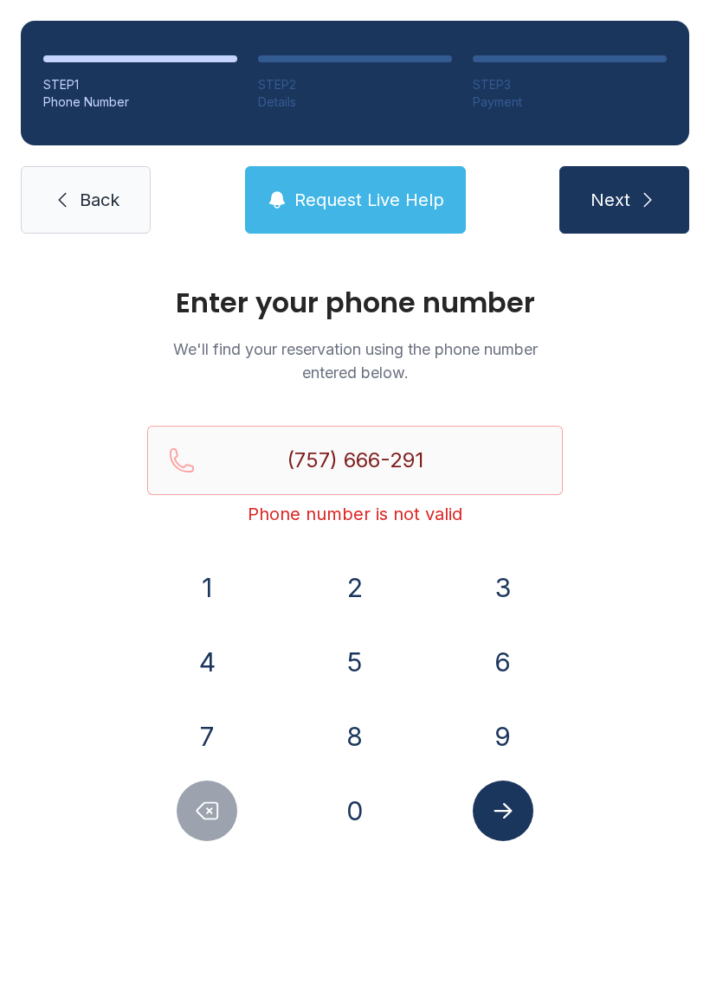
click at [218, 740] on button "7" at bounding box center [207, 736] width 61 height 61
click at [355, 662] on button "5" at bounding box center [355, 662] width 61 height 61
click at [231, 726] on button "7" at bounding box center [207, 736] width 61 height 61
click at [231, 799] on button "Delete number" at bounding box center [207, 811] width 61 height 61
click at [231, 798] on button "Delete number" at bounding box center [207, 811] width 61 height 61
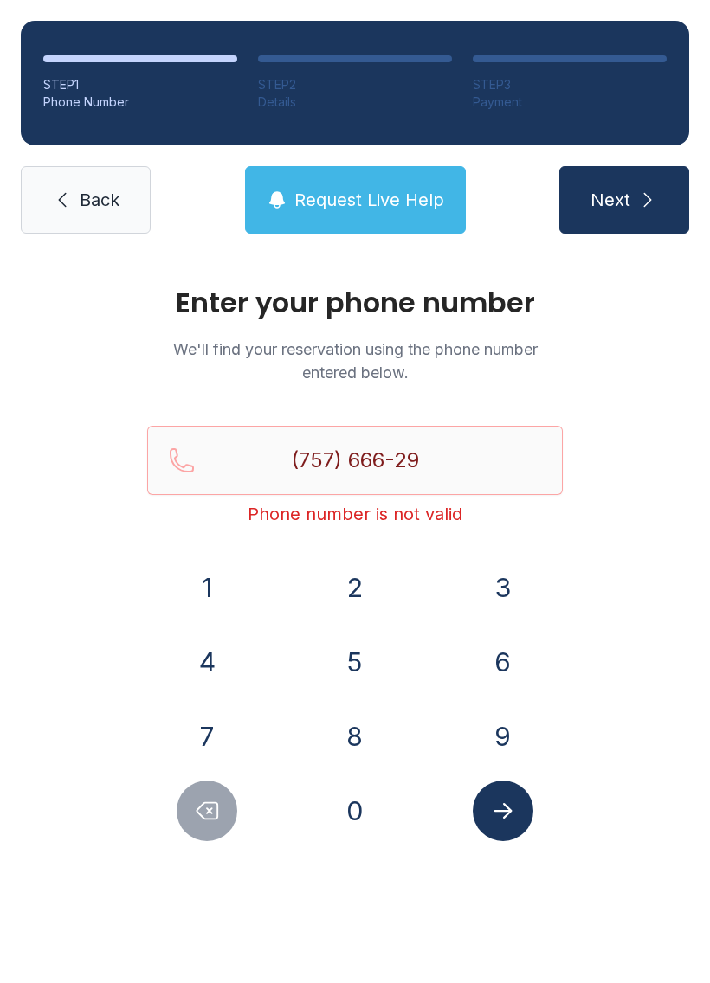
click at [220, 788] on button "Delete number" at bounding box center [207, 811] width 61 height 61
click at [203, 800] on icon "Delete number" at bounding box center [207, 811] width 26 height 26
click at [209, 799] on icon "Delete number" at bounding box center [207, 811] width 26 height 26
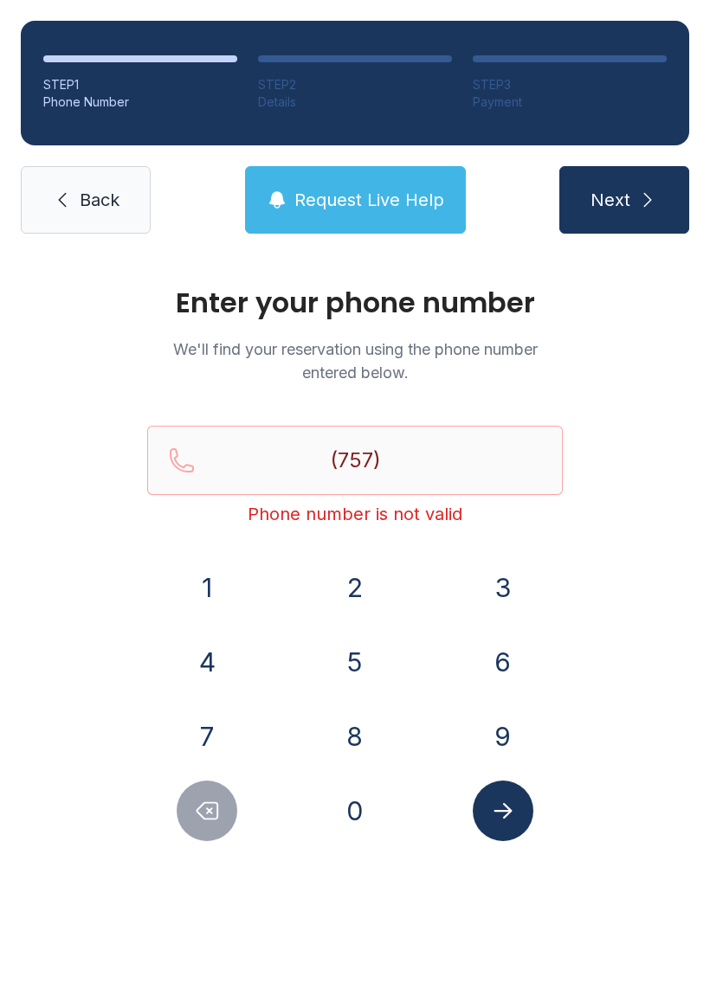
click at [516, 732] on button "9" at bounding box center [503, 736] width 61 height 61
click at [515, 732] on button "9" at bounding box center [503, 736] width 61 height 61
click at [364, 727] on button "8" at bounding box center [355, 736] width 61 height 61
click at [356, 809] on button "0" at bounding box center [355, 811] width 61 height 61
click at [372, 717] on button "8" at bounding box center [355, 736] width 61 height 61
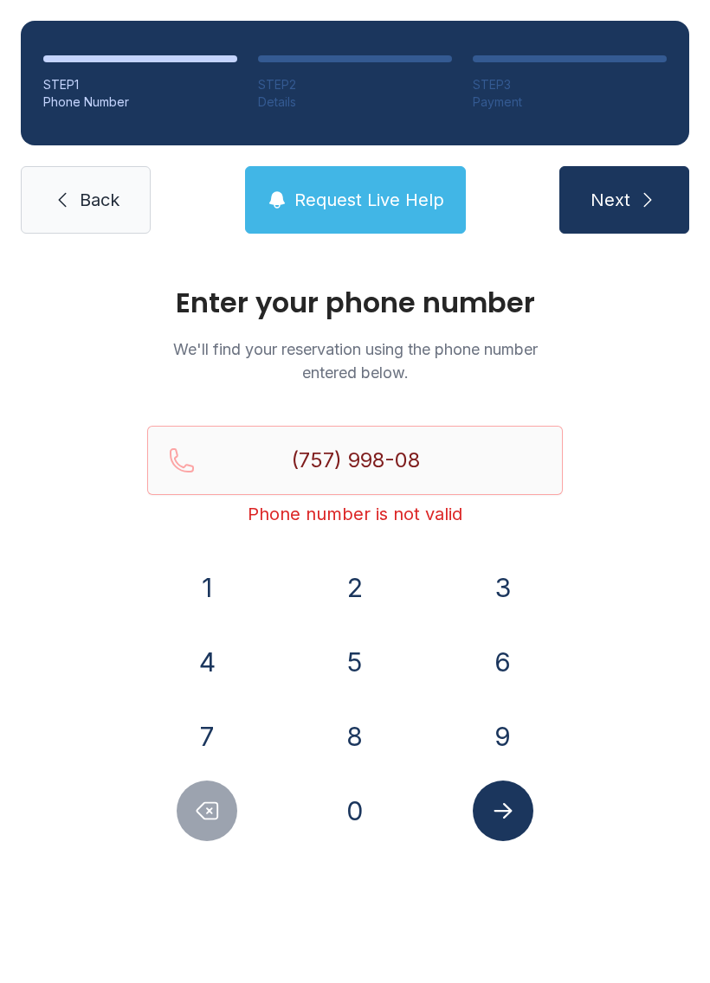
click at [504, 588] on button "3" at bounding box center [503, 587] width 61 height 61
click at [207, 584] on button "1" at bounding box center [207, 587] width 61 height 61
click at [521, 797] on button "Submit lookup form" at bounding box center [503, 811] width 61 height 61
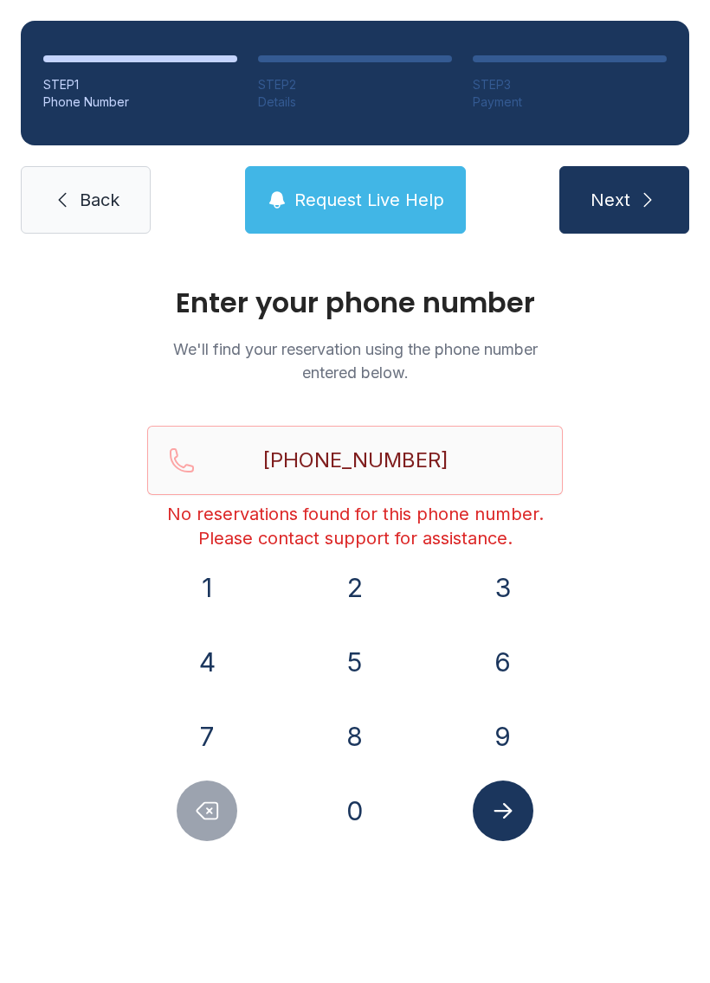
click at [228, 809] on button "Delete number" at bounding box center [207, 811] width 61 height 61
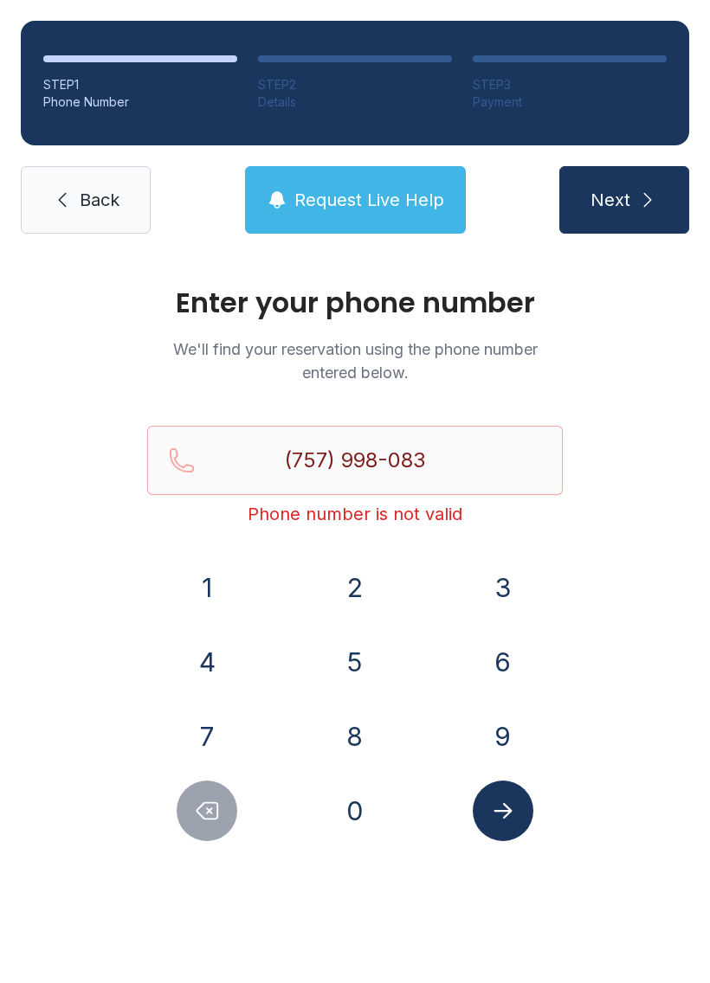
click at [202, 821] on icon "Delete number" at bounding box center [207, 811] width 26 height 26
type input "(757) 998-08"
click at [62, 206] on icon at bounding box center [62, 200] width 21 height 21
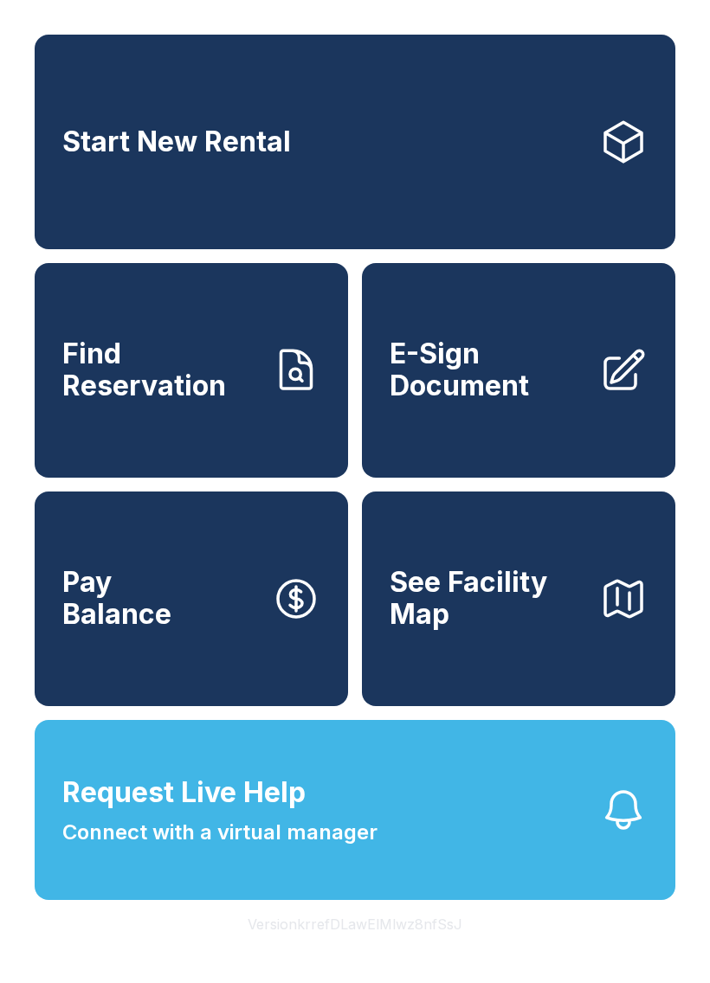
click at [251, 158] on span "Start New Rental" at bounding box center [176, 142] width 228 height 32
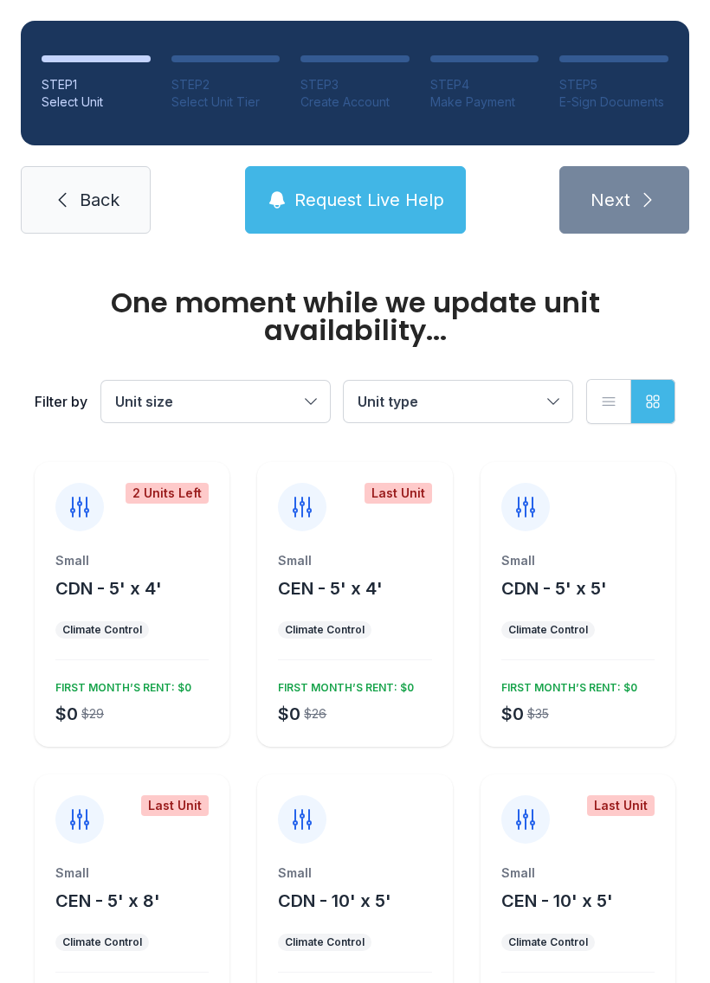
click at [74, 190] on link "Back" at bounding box center [86, 200] width 130 height 68
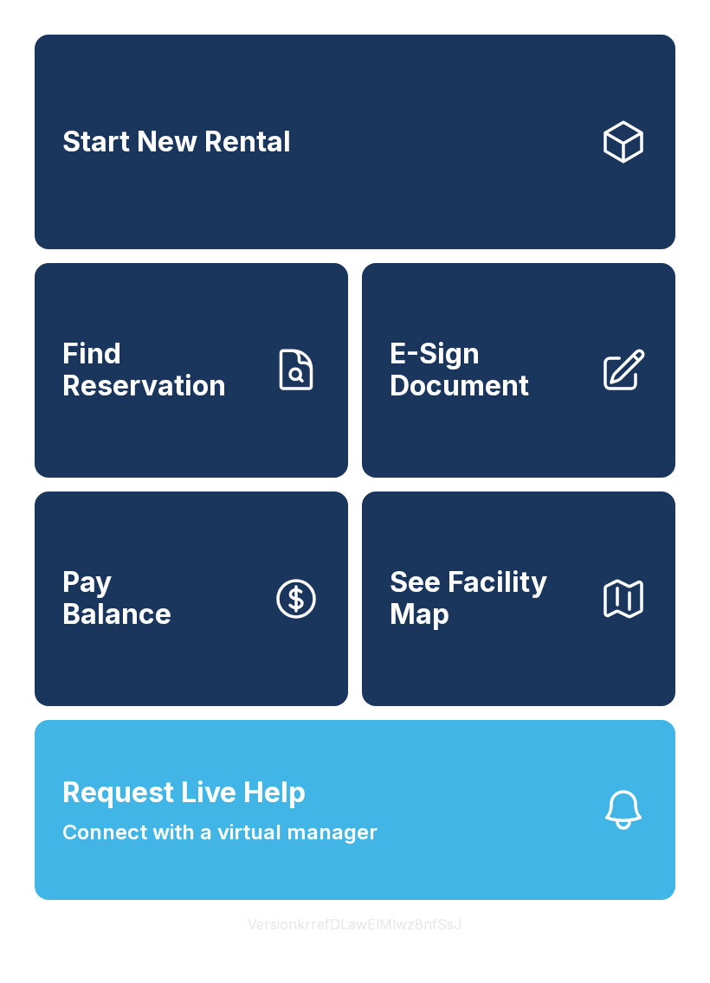
click at [222, 631] on button "Pay Balance" at bounding box center [191, 599] width 313 height 215
